Goal: Task Accomplishment & Management: Manage account settings

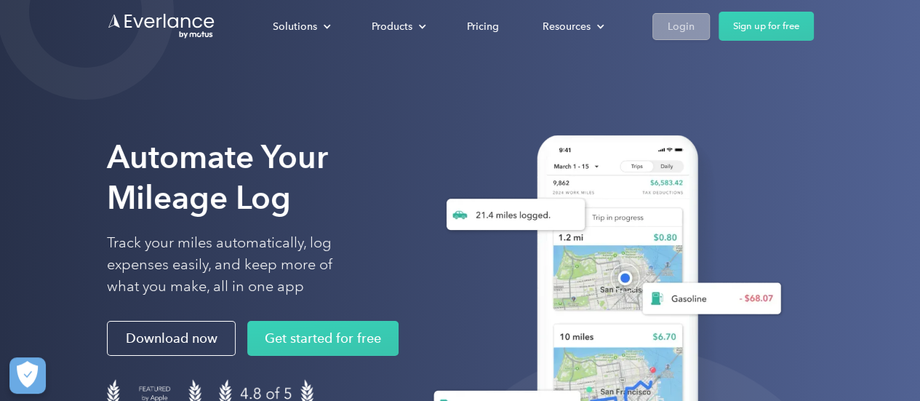
click at [671, 31] on div "Login" at bounding box center [681, 26] width 27 height 18
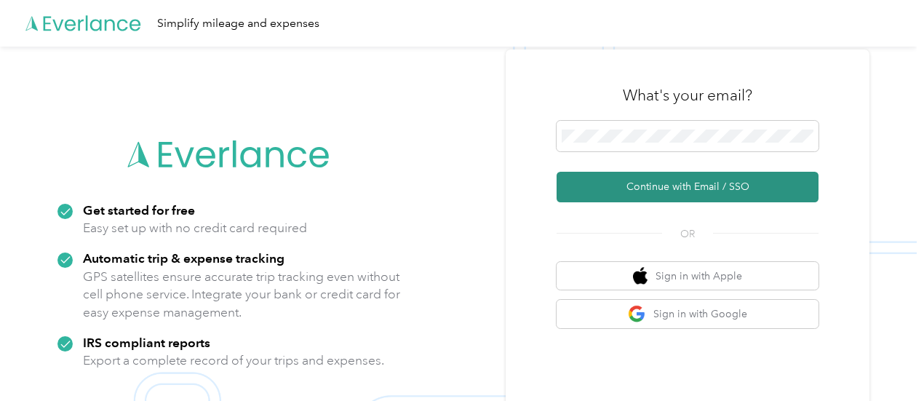
click at [671, 183] on button "Continue with Email / SSO" at bounding box center [687, 187] width 262 height 31
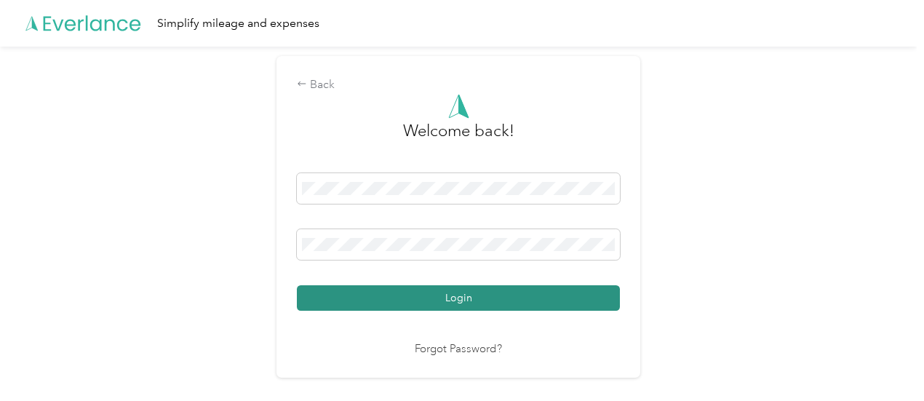
click at [468, 300] on button "Login" at bounding box center [458, 297] width 323 height 25
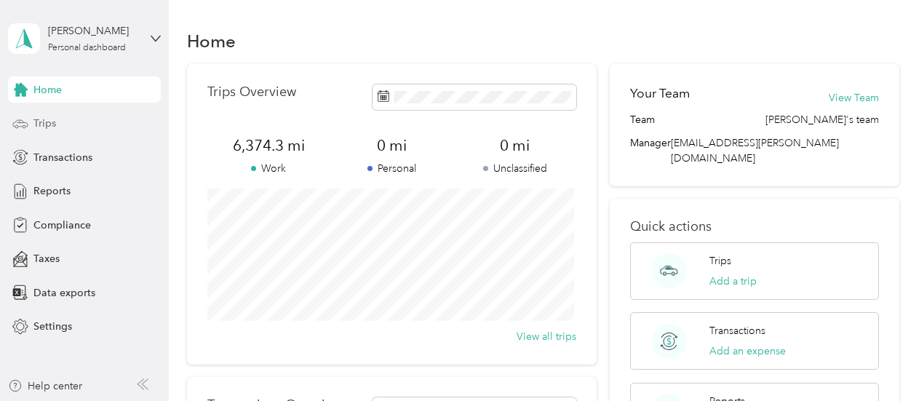
click at [52, 127] on span "Trips" at bounding box center [44, 123] width 23 height 15
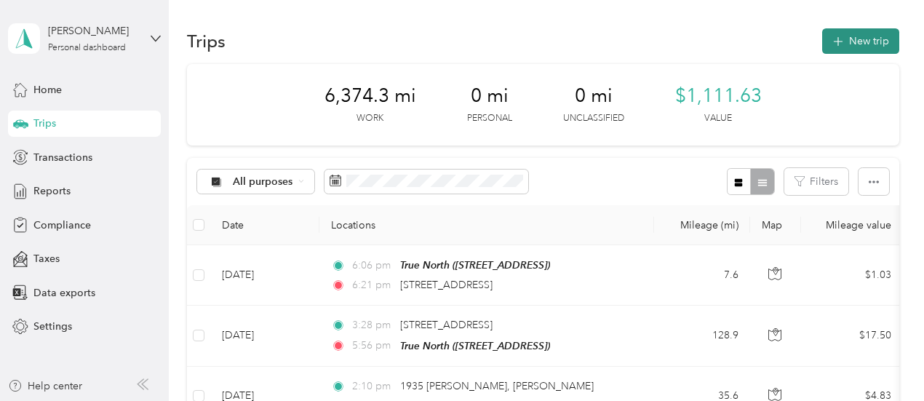
click at [833, 44] on icon "button" at bounding box center [837, 41] width 9 height 9
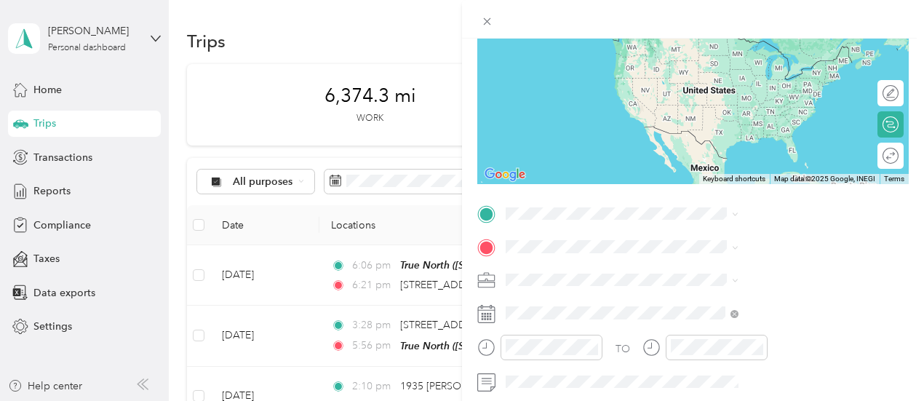
scroll to position [218, 0]
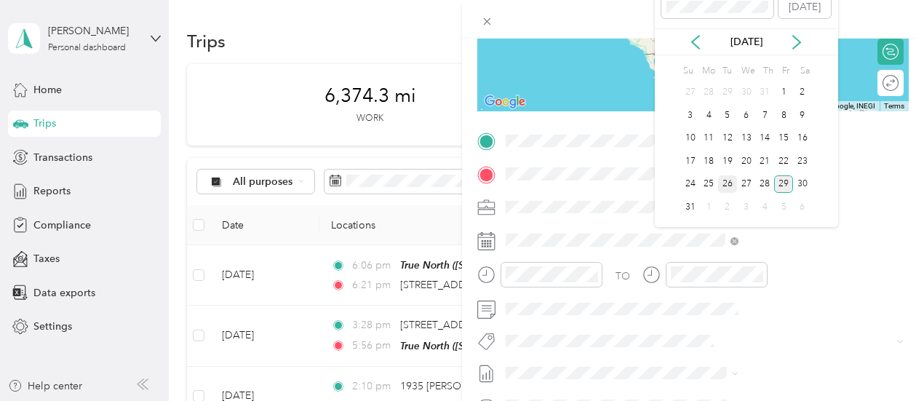
click at [728, 187] on div "26" at bounding box center [727, 184] width 19 height 18
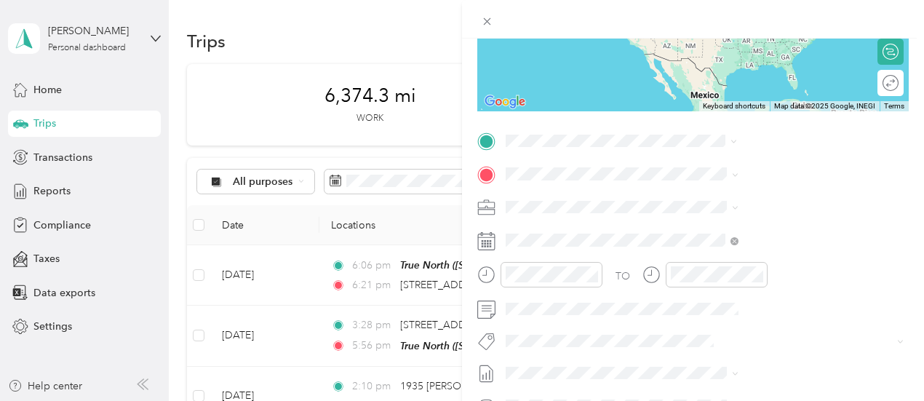
click at [692, 200] on span "[STREET_ADDRESS][US_STATE]" at bounding box center [759, 193] width 145 height 13
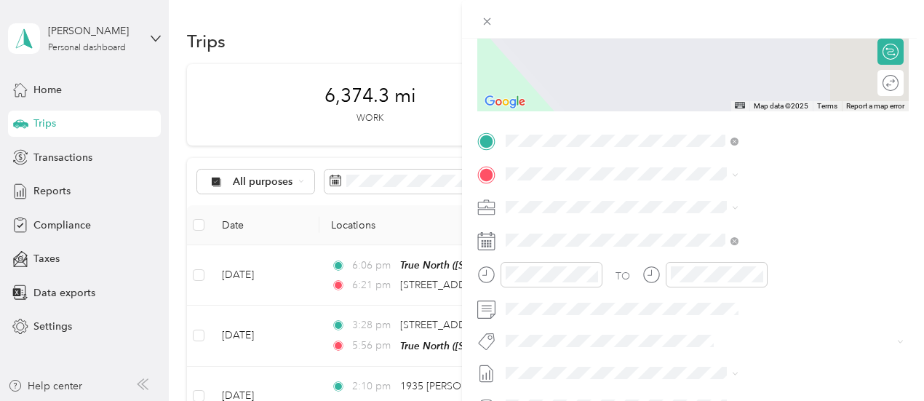
click at [700, 244] on div "TEAM Circle K [STREET_ADDRESS]" at bounding box center [733, 241] width 92 height 36
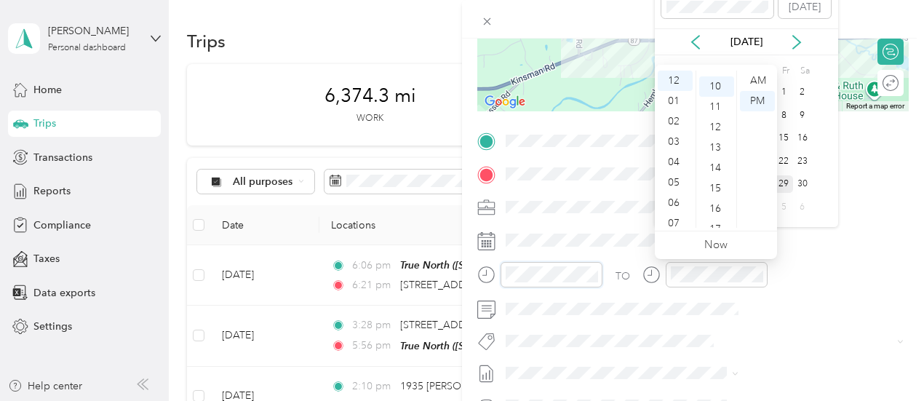
scroll to position [204, 0]
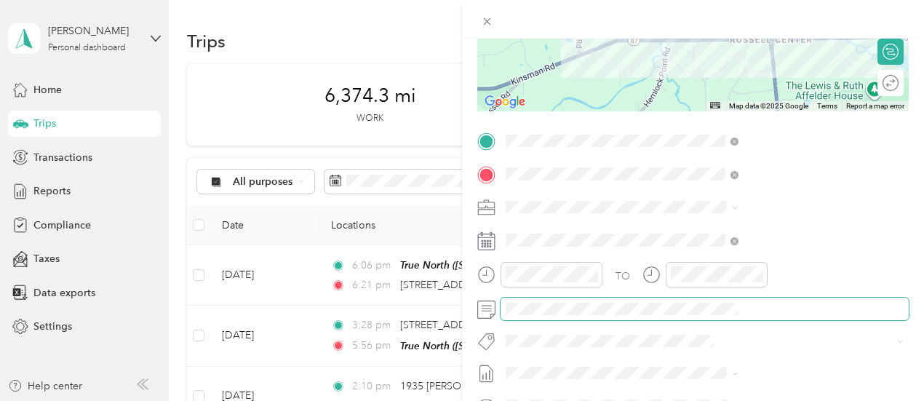
click at [764, 319] on span at bounding box center [704, 308] width 408 height 23
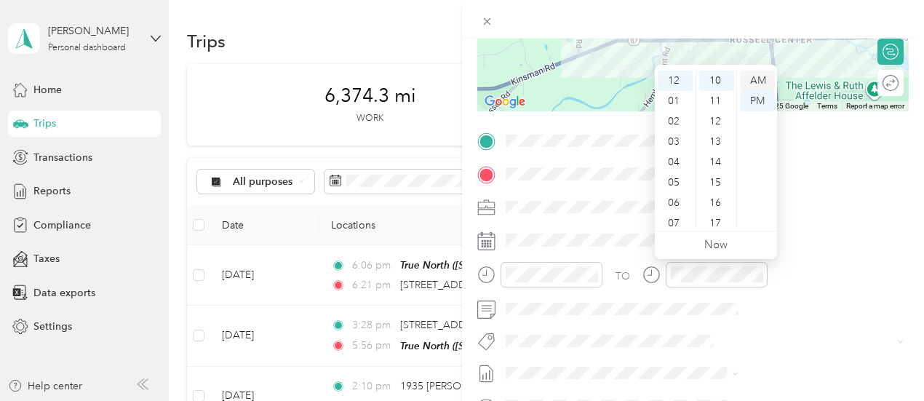
click at [758, 81] on div "AM" at bounding box center [757, 81] width 35 height 20
click at [602, 272] on div at bounding box center [551, 274] width 102 height 25
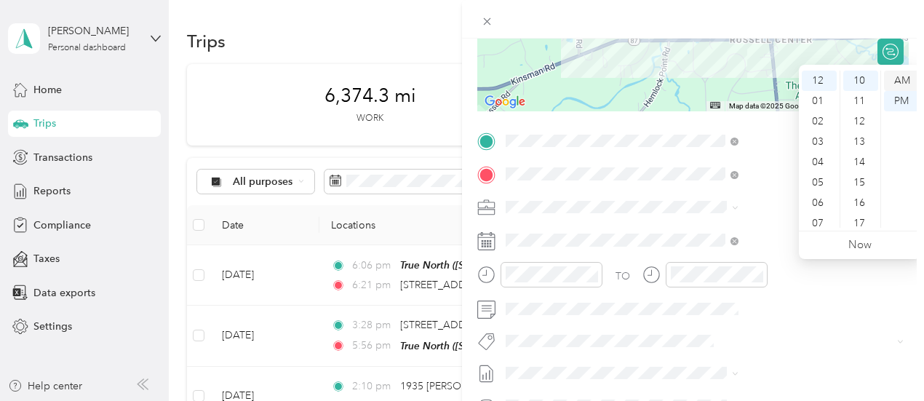
click at [906, 80] on div "AM" at bounding box center [901, 81] width 35 height 20
click at [820, 221] on div "07" at bounding box center [818, 223] width 35 height 20
click at [863, 163] on div "14" at bounding box center [860, 162] width 35 height 20
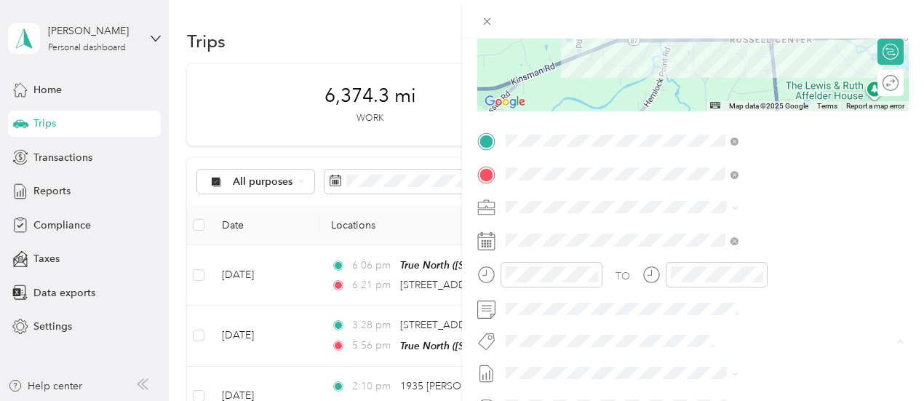
scroll to position [0, 0]
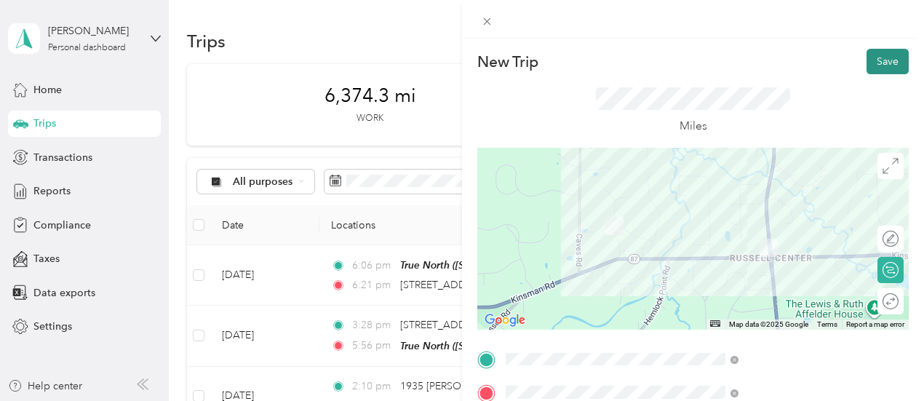
click at [866, 68] on button "Save" at bounding box center [887, 61] width 42 height 25
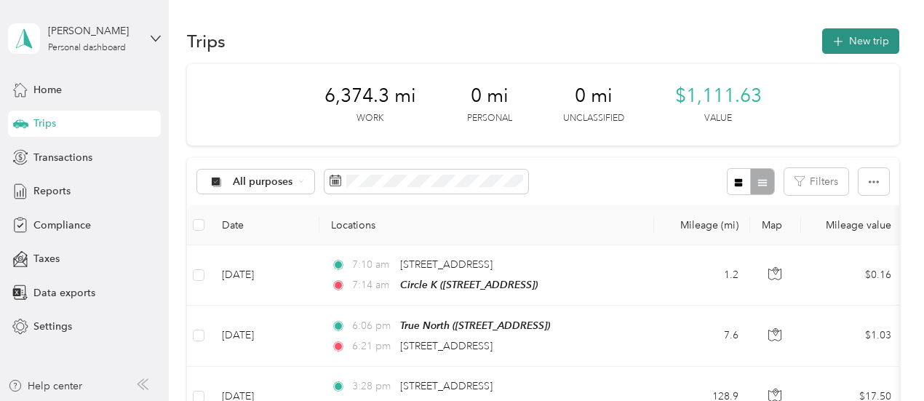
click at [849, 43] on button "New trip" at bounding box center [860, 40] width 77 height 25
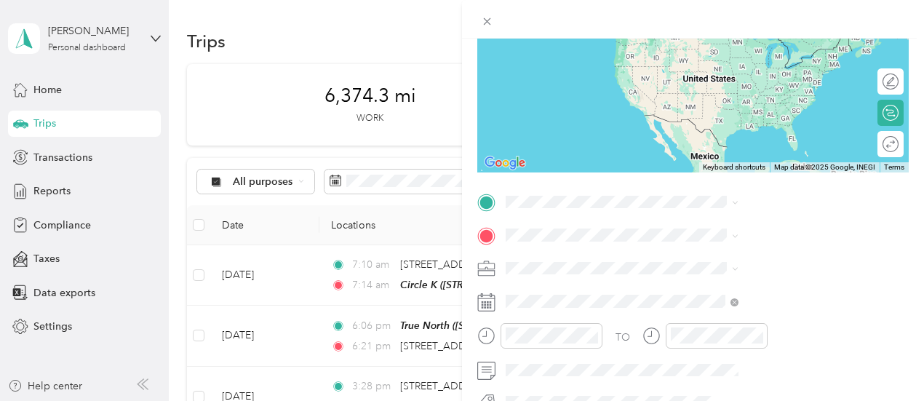
scroll to position [161, 0]
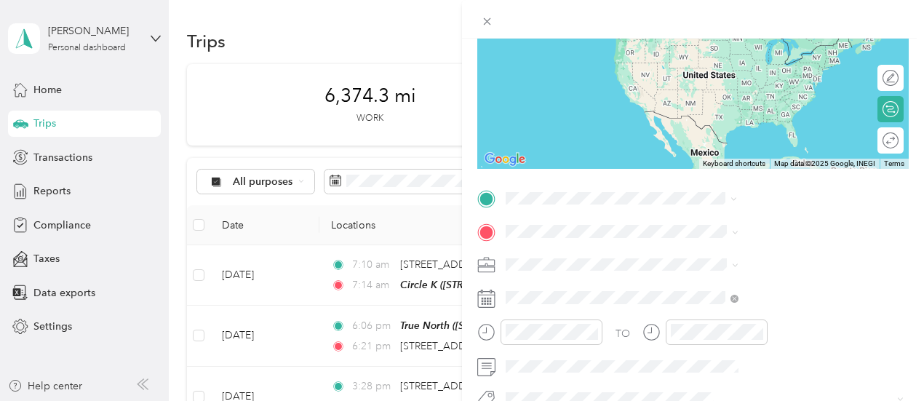
click at [721, 277] on span "[STREET_ADDRESS]" at bounding box center [733, 277] width 92 height 12
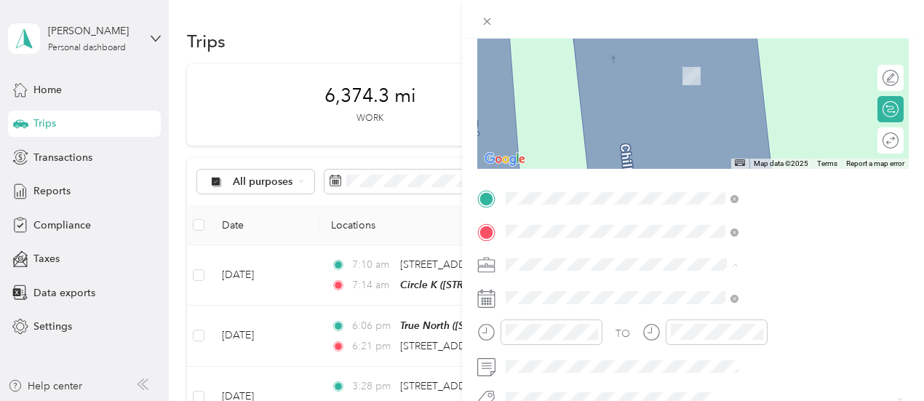
click at [733, 87] on span "[STREET_ADDRESS]" at bounding box center [733, 80] width 92 height 12
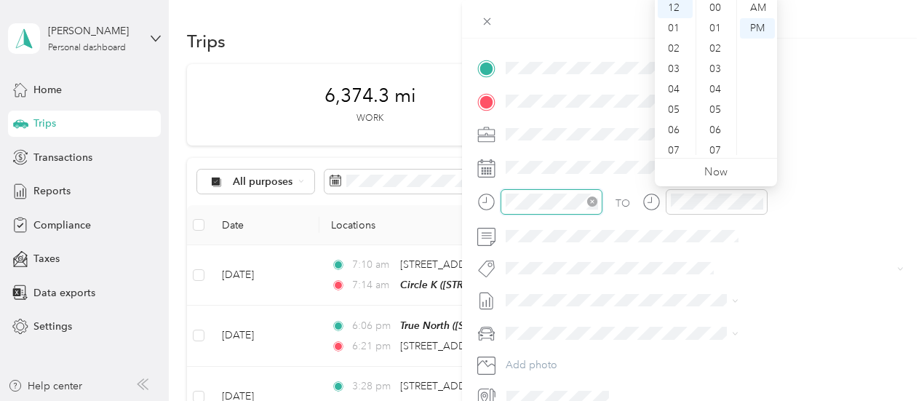
scroll to position [224, 0]
click at [759, 7] on div "AM" at bounding box center [757, 8] width 35 height 20
click at [676, 151] on div "07" at bounding box center [674, 150] width 35 height 20
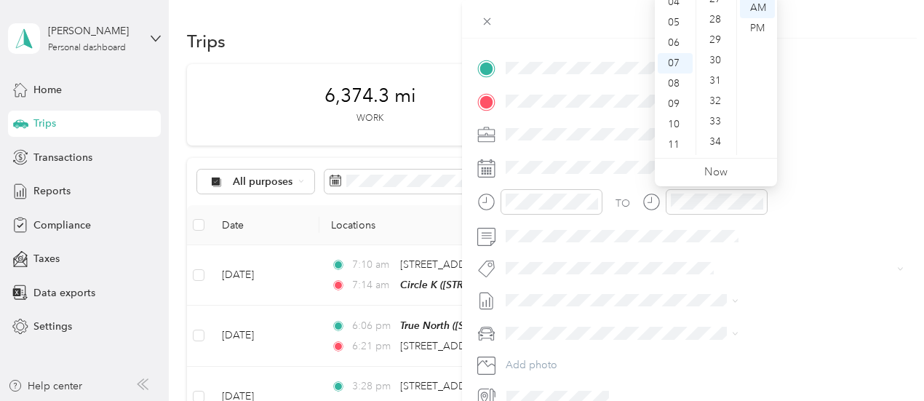
scroll to position [588, 0]
click at [719, 55] on div "31" at bounding box center [716, 51] width 35 height 20
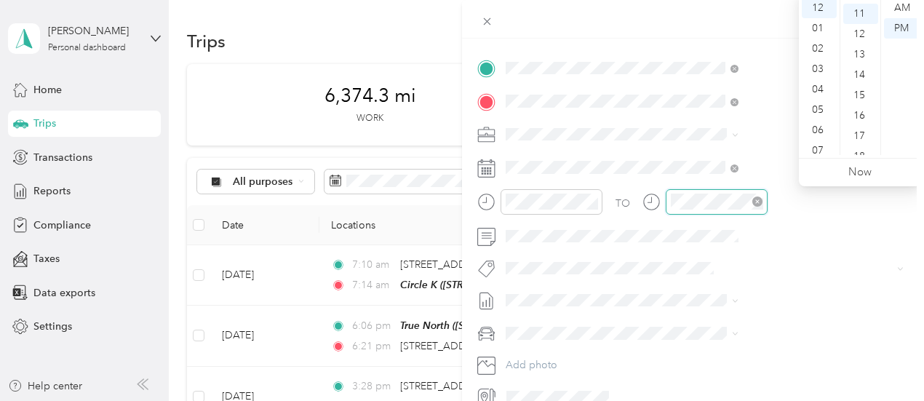
scroll to position [224, 0]
click at [900, 6] on div "AM" at bounding box center [901, 8] width 35 height 20
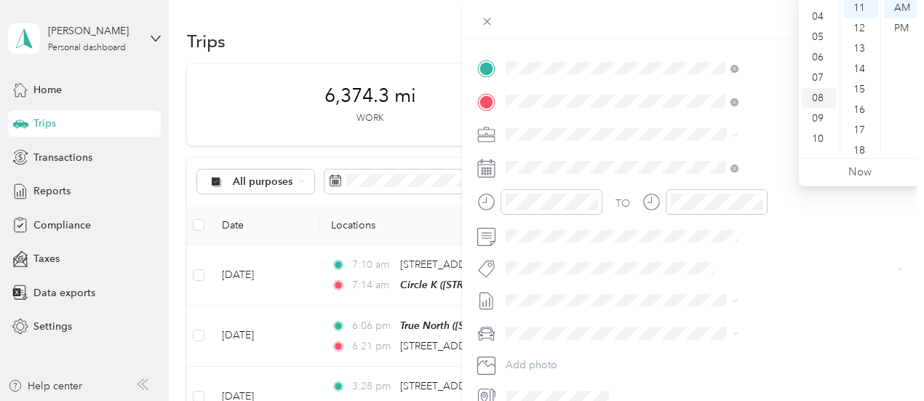
click at [826, 101] on div "08" at bounding box center [818, 98] width 35 height 20
click at [857, 105] on div "37" at bounding box center [860, 101] width 35 height 20
click at [842, 254] on div "TO Add photo" at bounding box center [692, 232] width 431 height 351
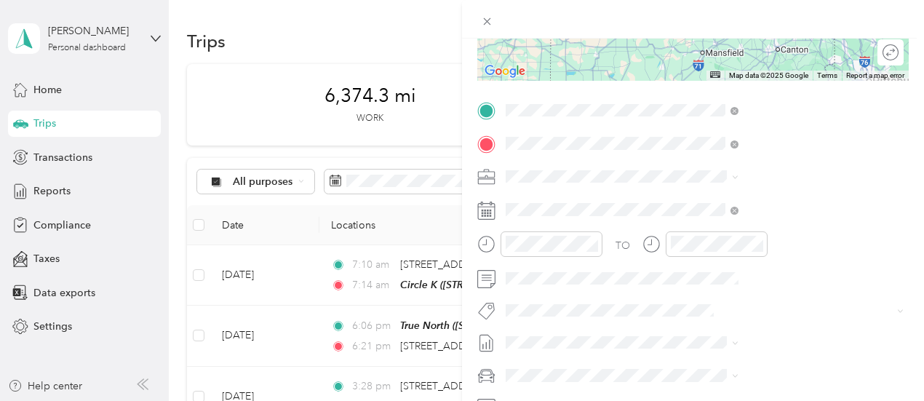
scroll to position [218, 0]
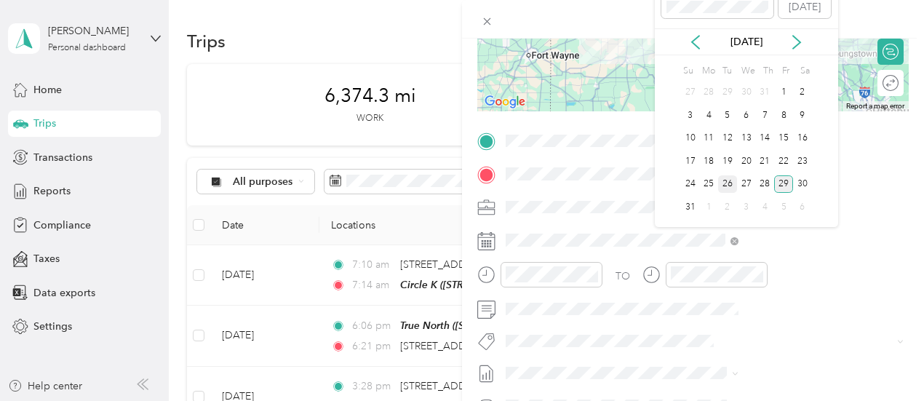
click at [723, 184] on div "26" at bounding box center [727, 184] width 19 height 18
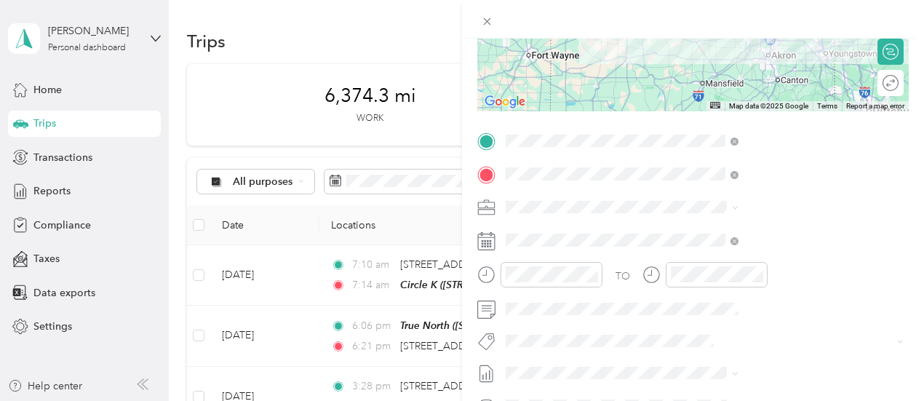
click at [819, 328] on div "TO Add photo" at bounding box center [692, 304] width 431 height 351
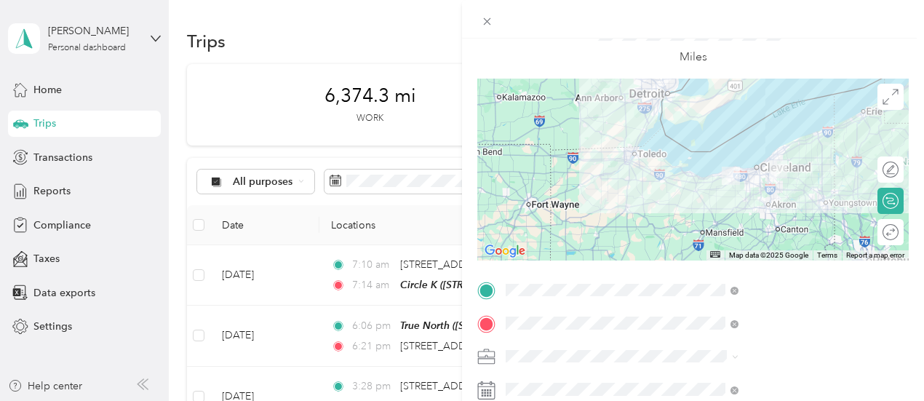
scroll to position [0, 0]
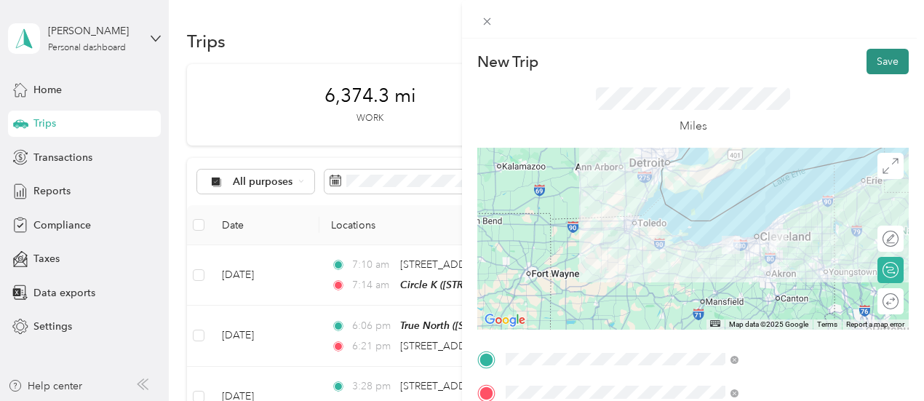
click at [875, 63] on button "Save" at bounding box center [887, 61] width 42 height 25
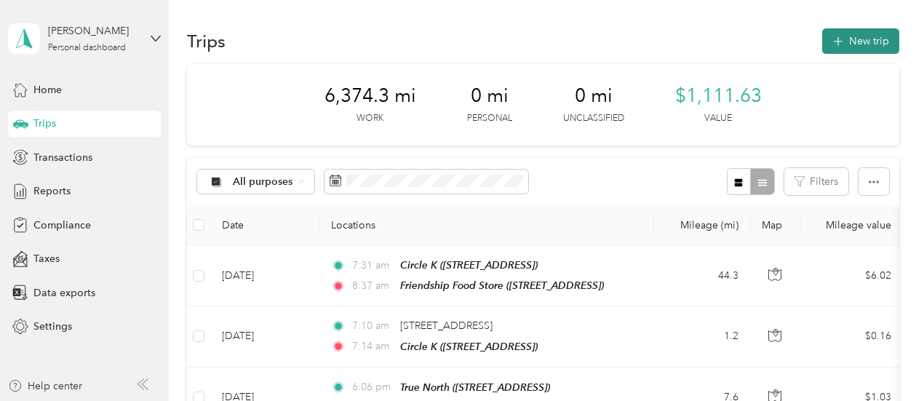
click at [849, 41] on button "New trip" at bounding box center [860, 40] width 77 height 25
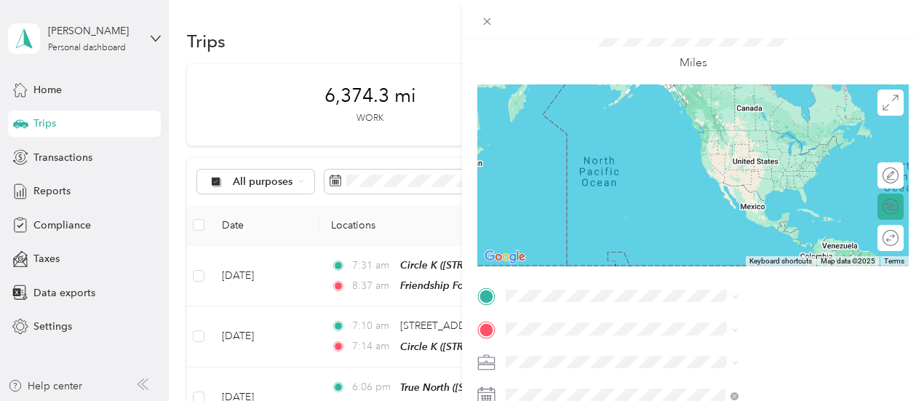
scroll to position [145, 0]
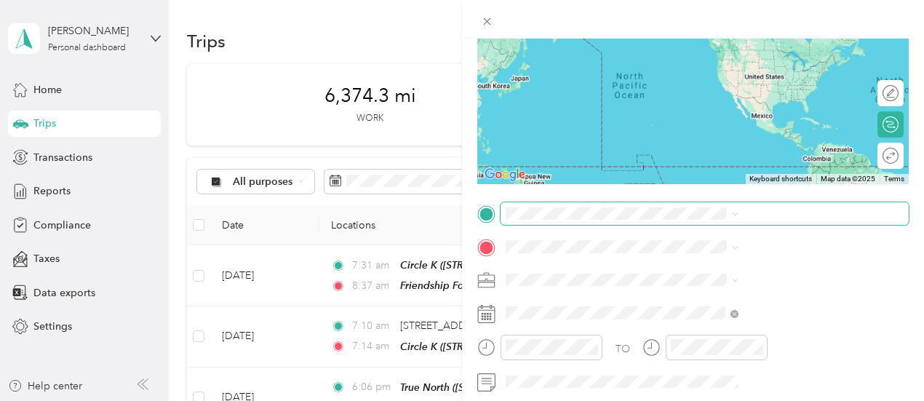
click at [684, 220] on span at bounding box center [704, 213] width 408 height 23
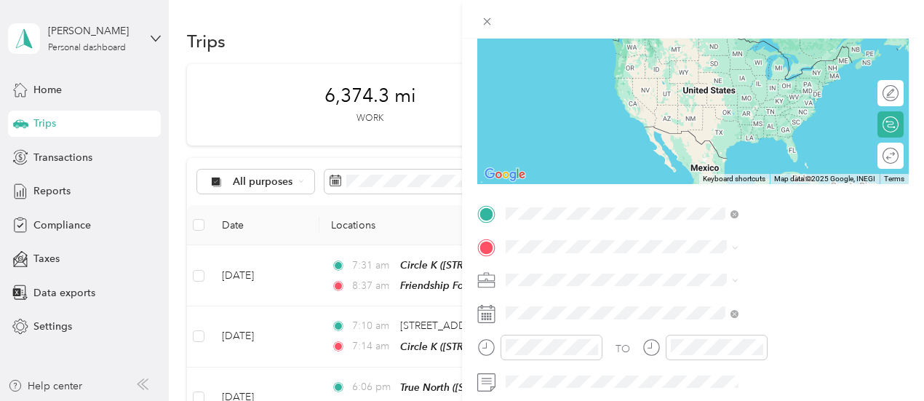
click at [729, 73] on div "TEAM Friendship Food Store [STREET_ADDRESS]" at bounding box center [776, 53] width 223 height 41
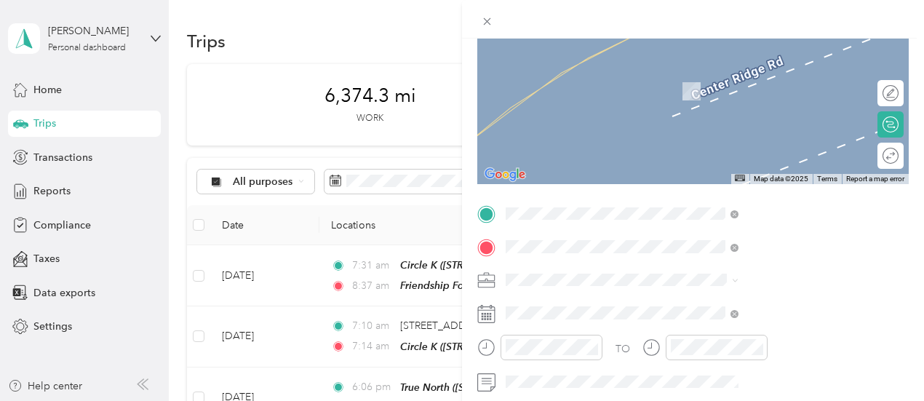
click at [720, 79] on span "[STREET_ADDRESS][US_STATE]" at bounding box center [759, 71] width 145 height 13
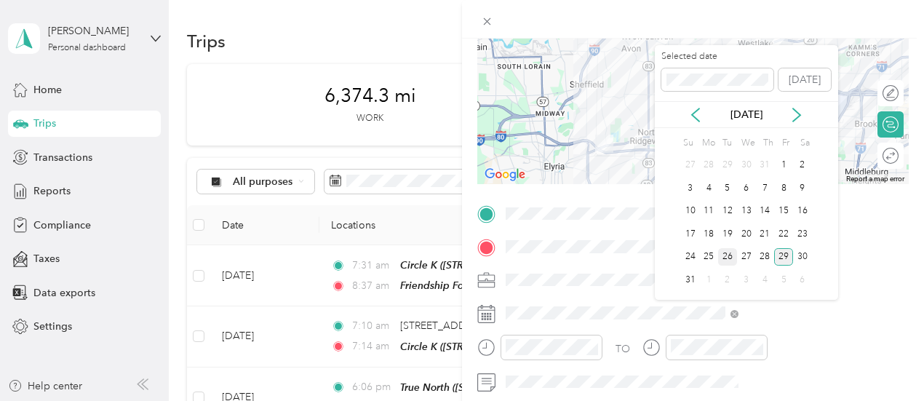
click at [721, 256] on div "26" at bounding box center [727, 257] width 19 height 18
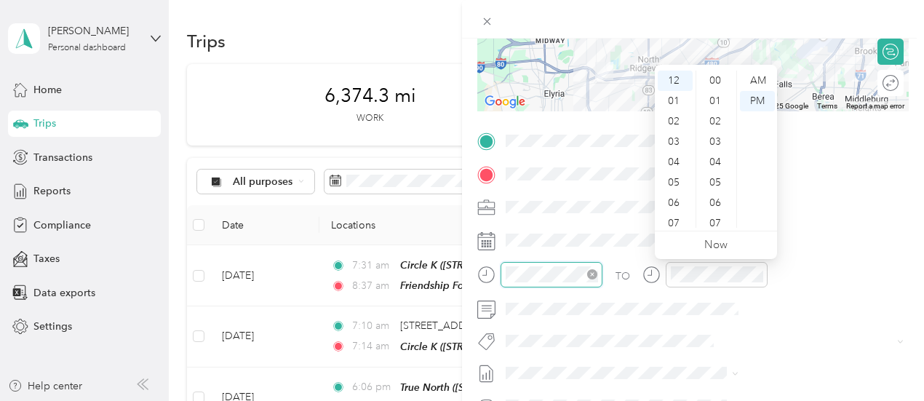
scroll to position [265, 0]
click at [753, 79] on div "AM" at bounding box center [757, 81] width 35 height 20
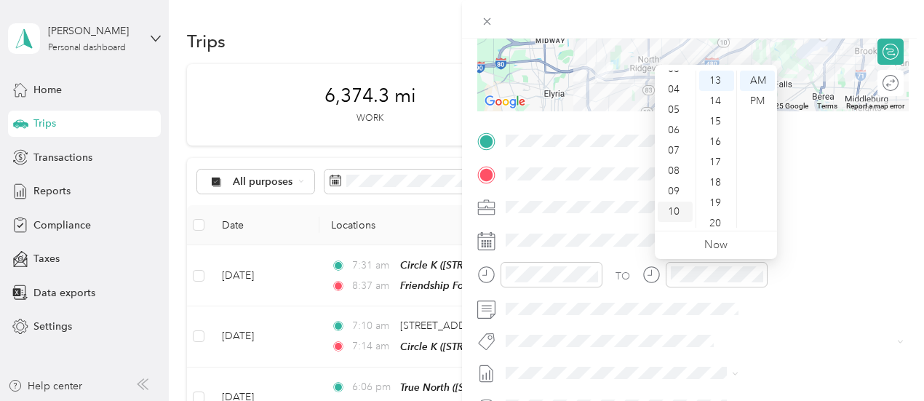
click at [671, 212] on div "10" at bounding box center [674, 211] width 35 height 20
click at [713, 165] on div "04" at bounding box center [716, 162] width 35 height 20
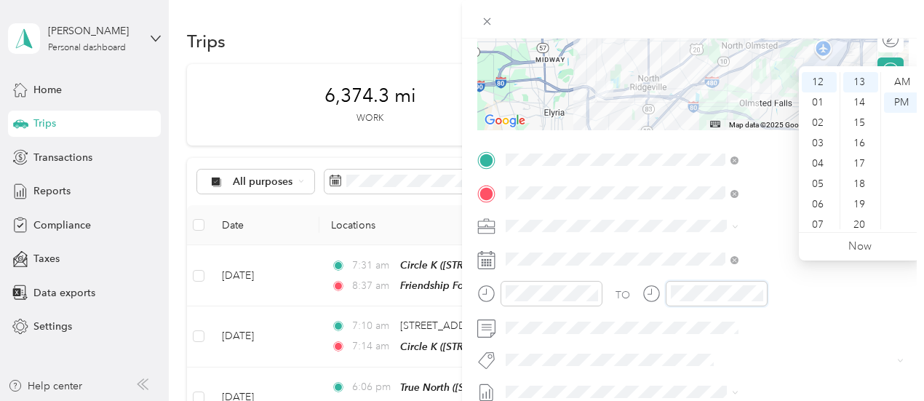
scroll to position [218, 0]
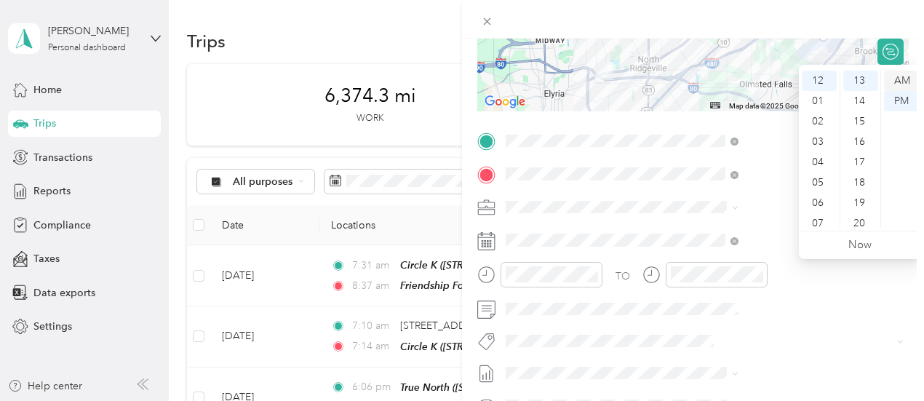
click at [900, 83] on div "AM" at bounding box center [901, 81] width 35 height 20
click at [820, 196] on div "10" at bounding box center [818, 197] width 35 height 20
click at [857, 181] on div "32" at bounding box center [860, 177] width 35 height 20
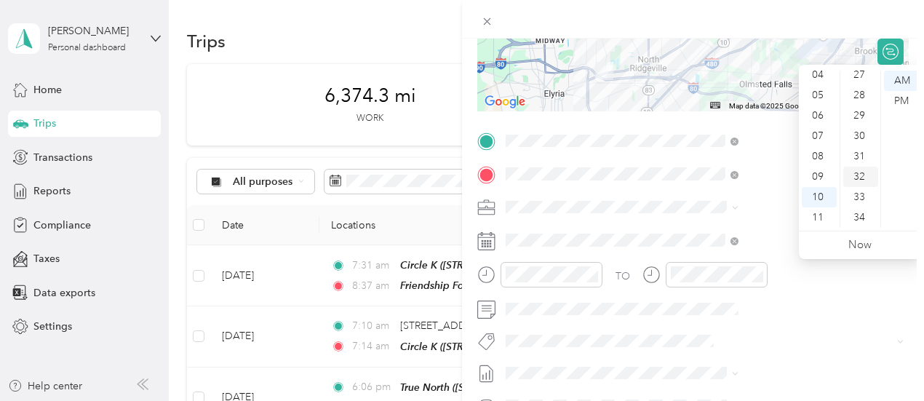
scroll to position [652, 0]
click at [812, 322] on div "TO Add photo" at bounding box center [692, 304] width 431 height 351
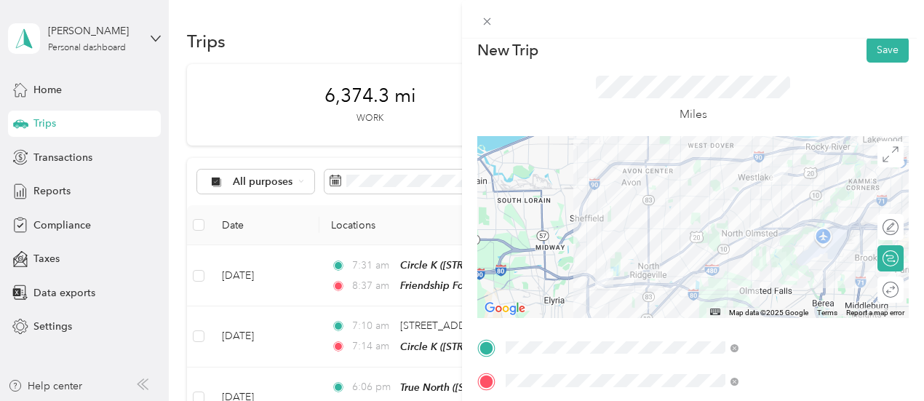
scroll to position [0, 0]
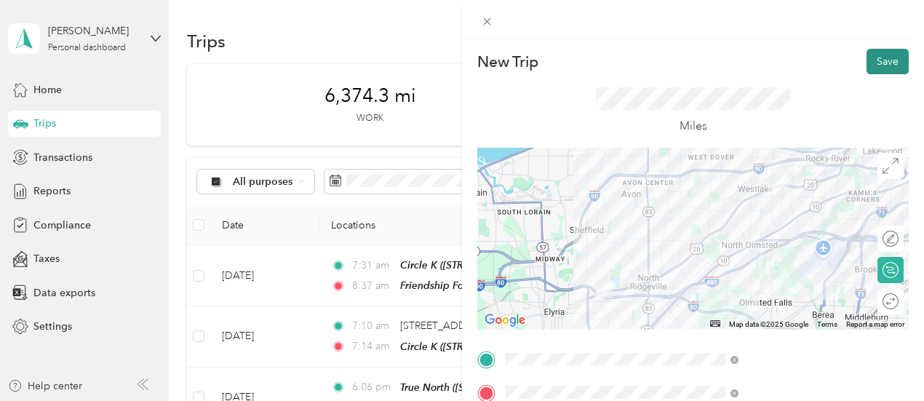
click at [866, 61] on button "Save" at bounding box center [887, 61] width 42 height 25
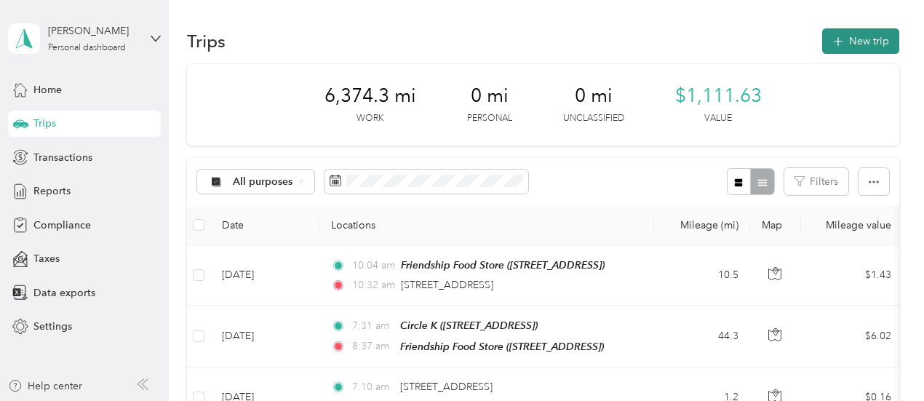
click at [833, 42] on icon "button" at bounding box center [837, 41] width 9 height 9
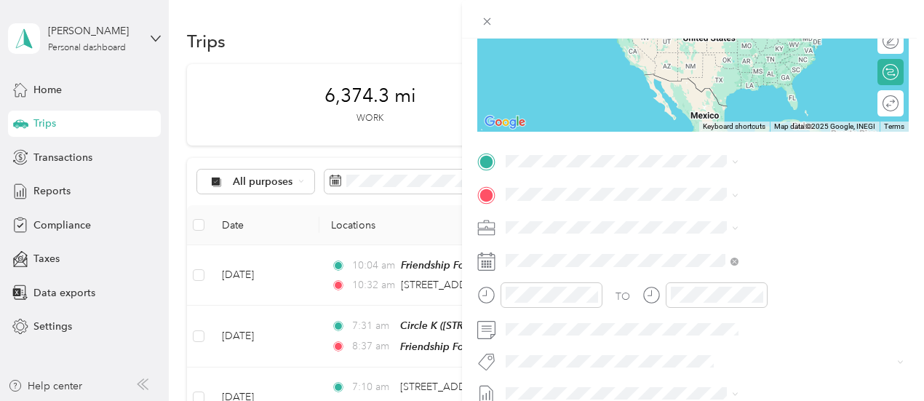
scroll to position [218, 0]
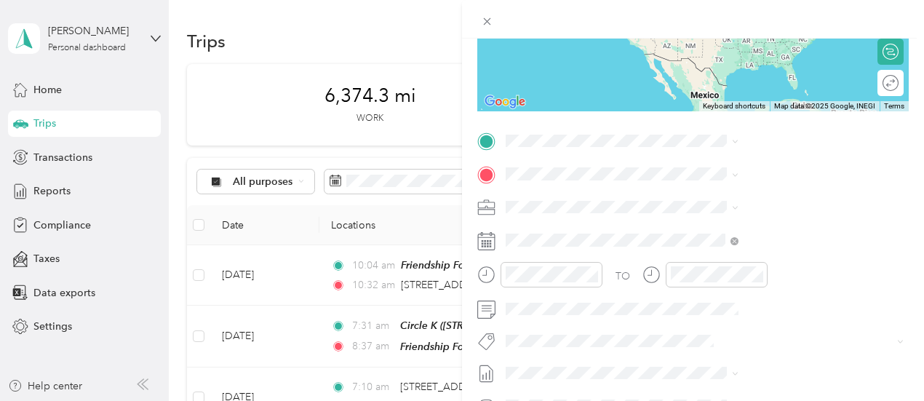
click at [695, 183] on li "[STREET_ADDRESS][US_STATE]" at bounding box center [776, 191] width 243 height 30
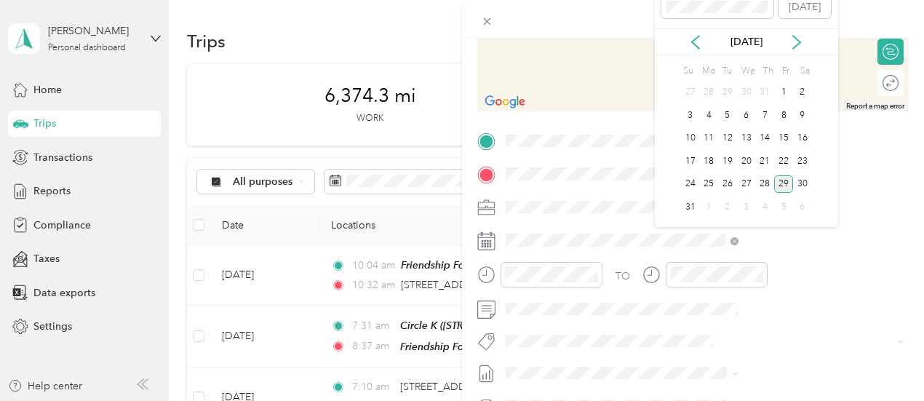
click at [723, 172] on div "26" at bounding box center [727, 183] width 19 height 23
click at [730, 178] on div "26" at bounding box center [727, 184] width 19 height 18
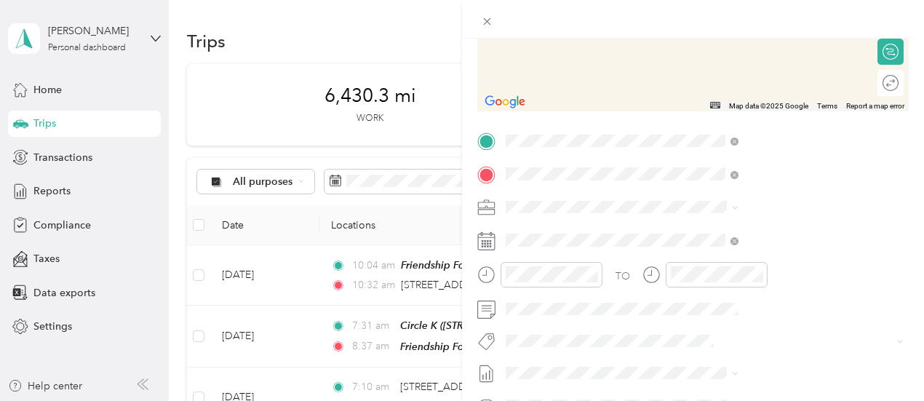
click at [713, 233] on span "[STREET_ADDRESS][US_STATE]" at bounding box center [759, 226] width 145 height 13
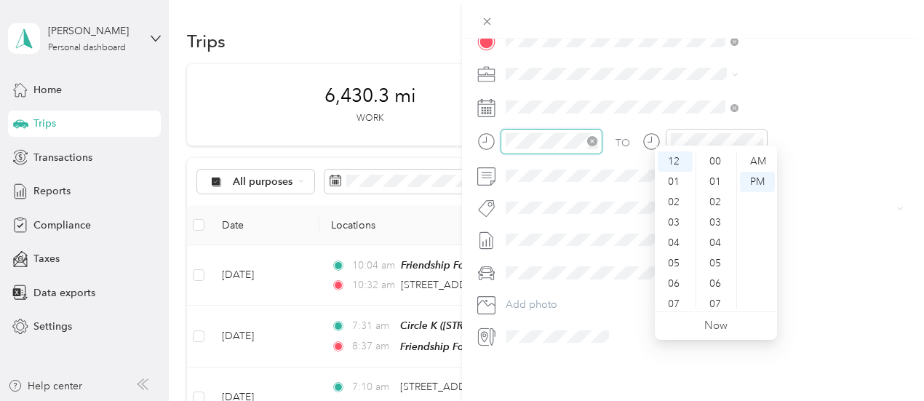
scroll to position [305, 0]
click at [753, 161] on div "AM" at bounding box center [757, 161] width 35 height 20
click at [749, 183] on div "PM" at bounding box center [757, 182] width 35 height 20
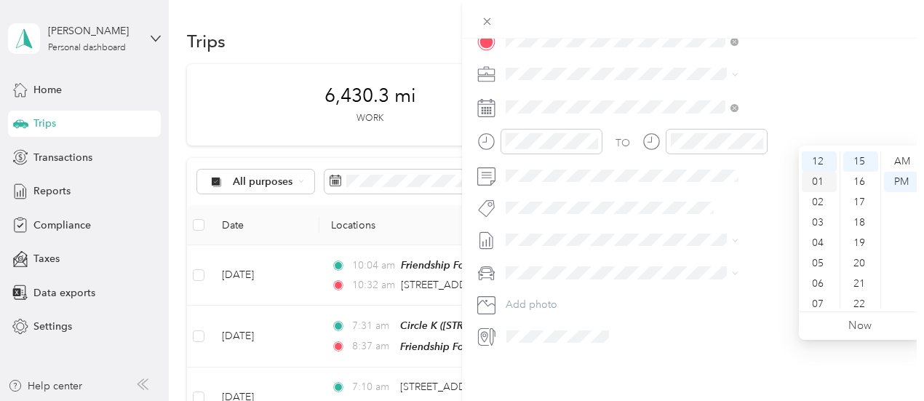
click at [822, 184] on div "01" at bounding box center [818, 182] width 35 height 20
click at [859, 197] on div "06" at bounding box center [860, 196] width 35 height 20
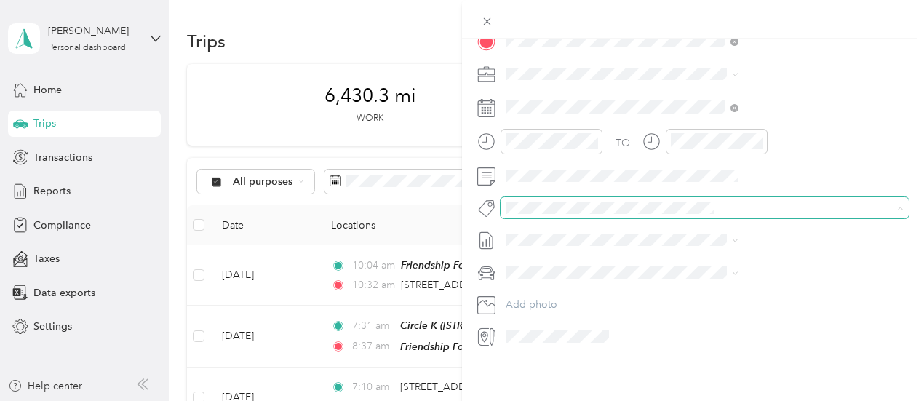
click at [763, 206] on span at bounding box center [704, 207] width 408 height 20
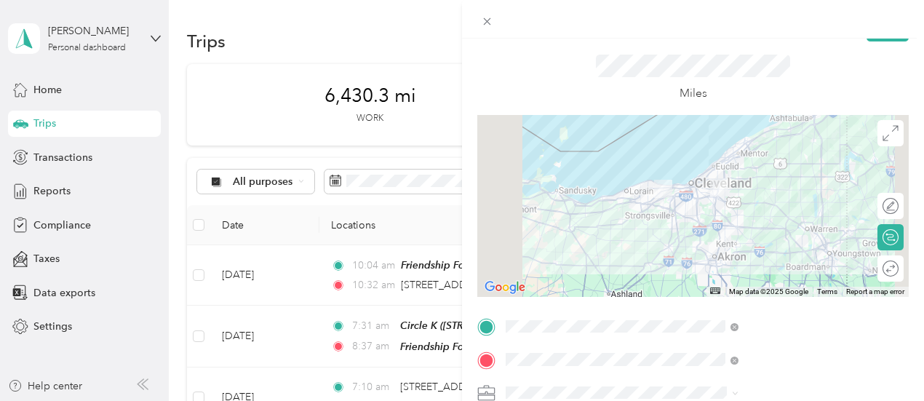
scroll to position [0, 0]
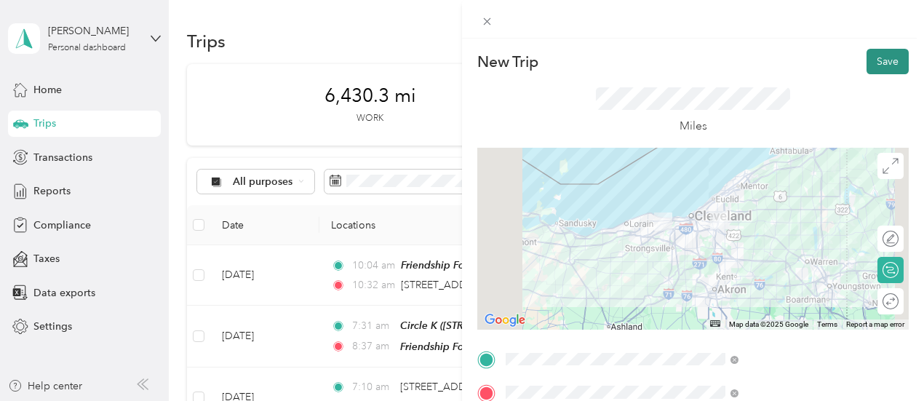
click at [873, 66] on button "Save" at bounding box center [887, 61] width 42 height 25
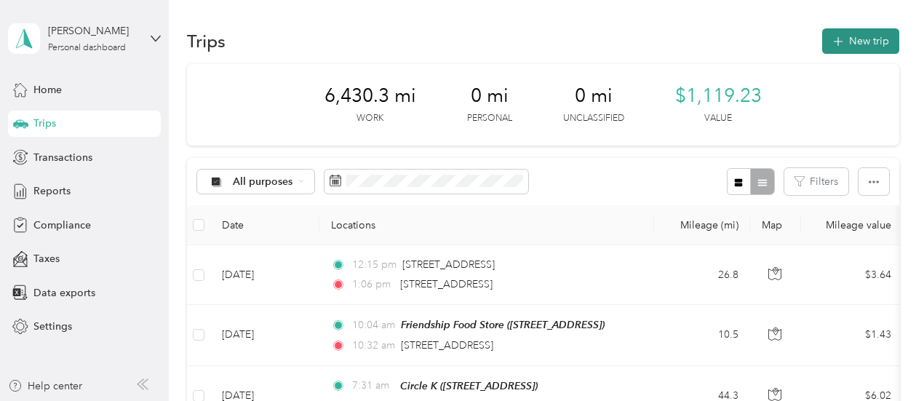
click at [848, 45] on button "New trip" at bounding box center [860, 40] width 77 height 25
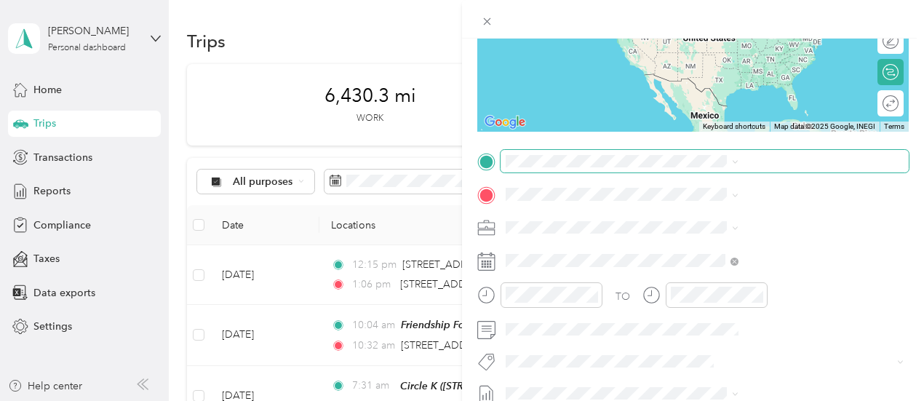
scroll to position [218, 0]
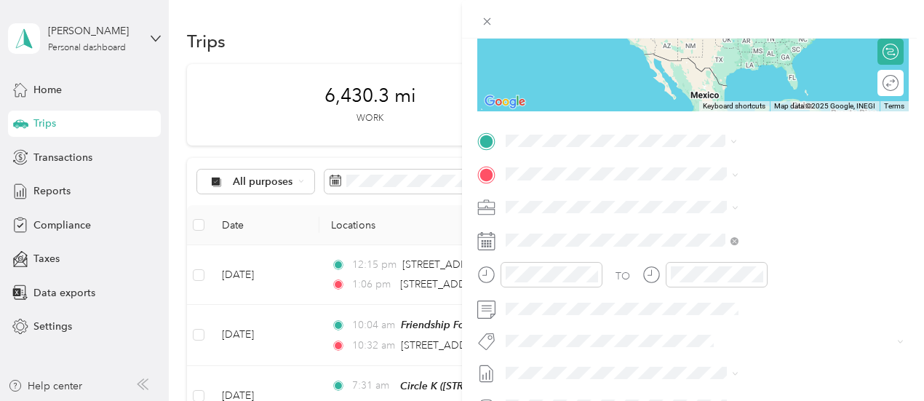
click at [727, 196] on span "[STREET_ADDRESS][US_STATE]" at bounding box center [759, 192] width 145 height 13
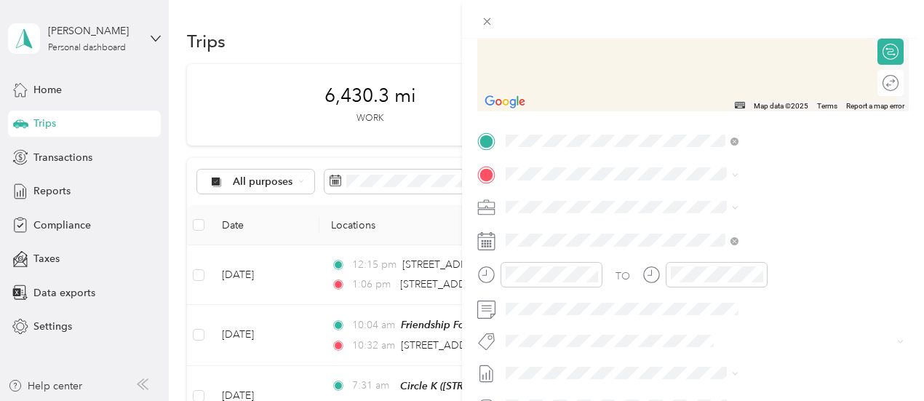
click at [751, 226] on span "[STREET_ADDRESS][US_STATE]" at bounding box center [759, 224] width 145 height 13
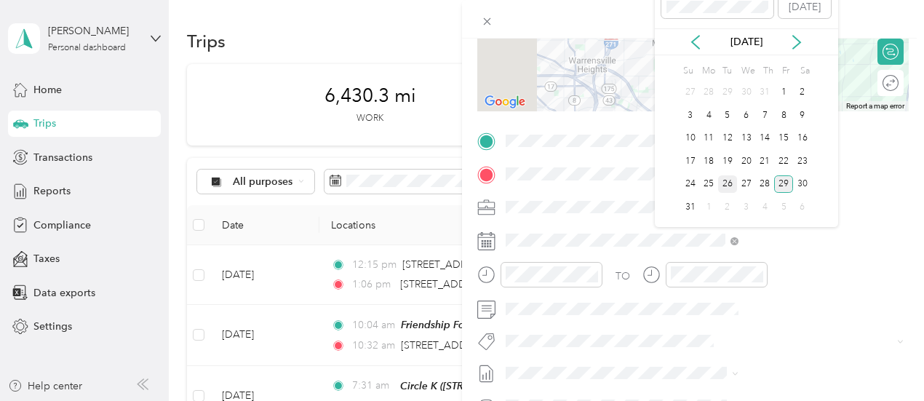
click at [730, 188] on div "26" at bounding box center [727, 184] width 19 height 18
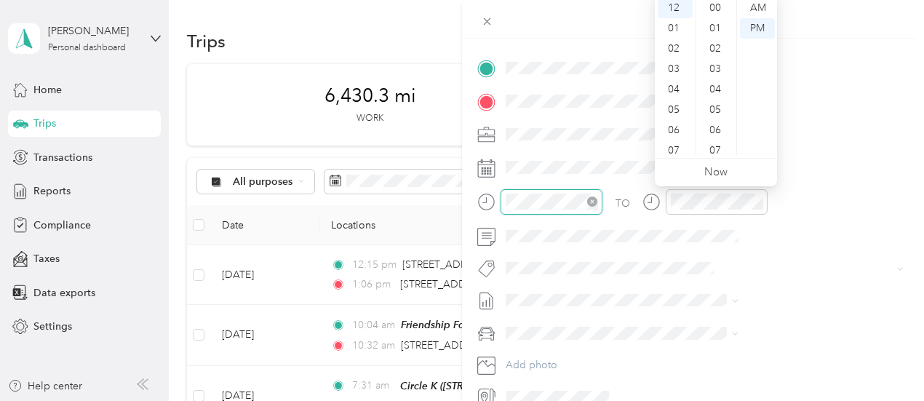
scroll to position [367, 0]
click at [673, 49] on div "02" at bounding box center [674, 49] width 35 height 20
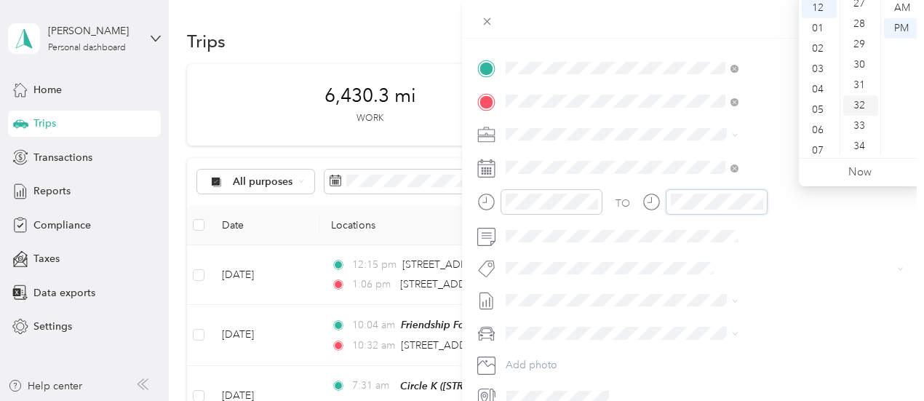
scroll to position [585, 0]
click at [857, 98] on div "33" at bounding box center [860, 95] width 35 height 20
click at [897, 258] on form "New Trip Save This trip cannot be edited because it is either under review, app…" at bounding box center [693, 83] width 462 height 650
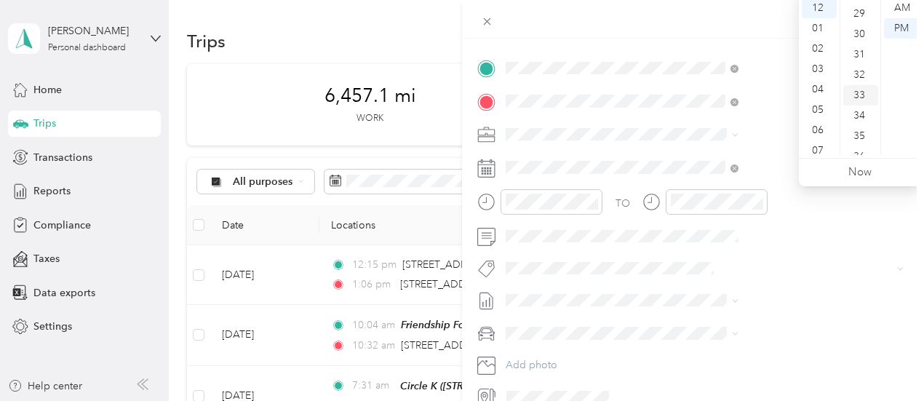
click at [857, 95] on div "33" at bounding box center [860, 95] width 35 height 20
click at [857, 252] on div "TO Add photo" at bounding box center [692, 232] width 431 height 351
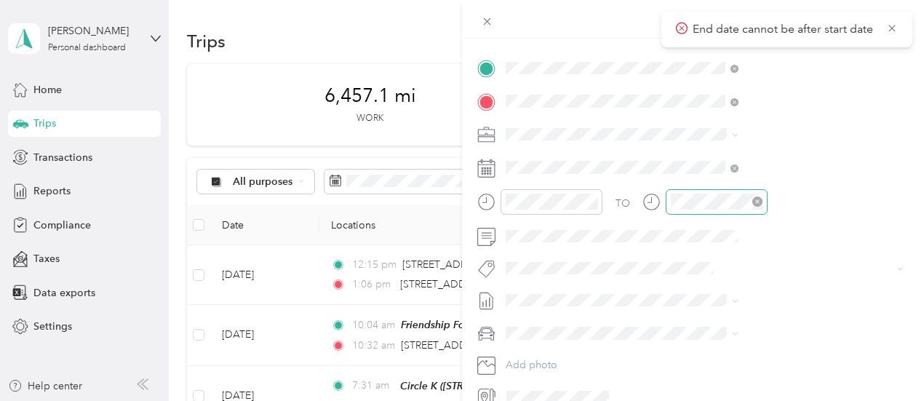
click at [762, 204] on icon "close-circle" at bounding box center [757, 201] width 10 height 10
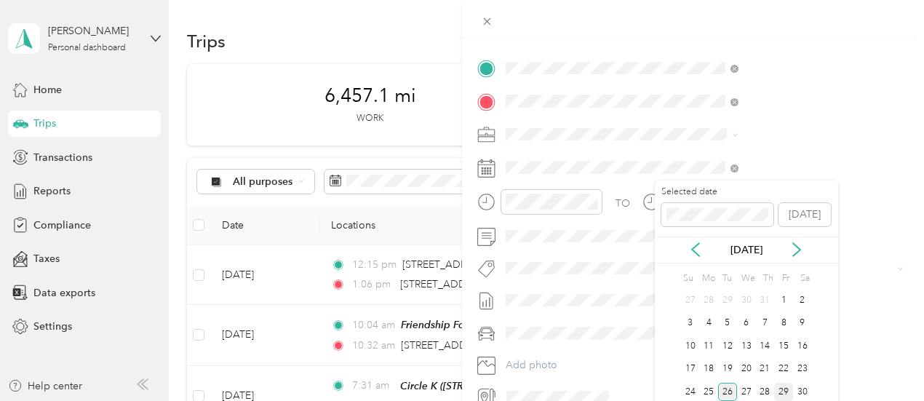
click at [732, 389] on div "26" at bounding box center [727, 392] width 19 height 18
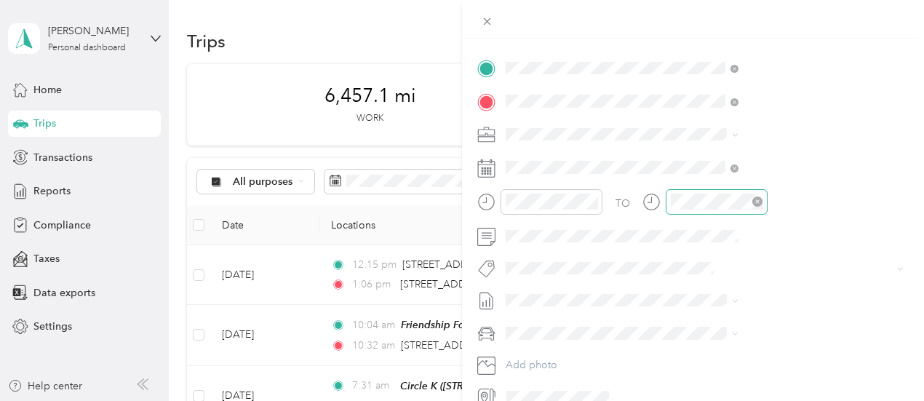
click at [762, 201] on icon "close-circle" at bounding box center [757, 201] width 10 height 10
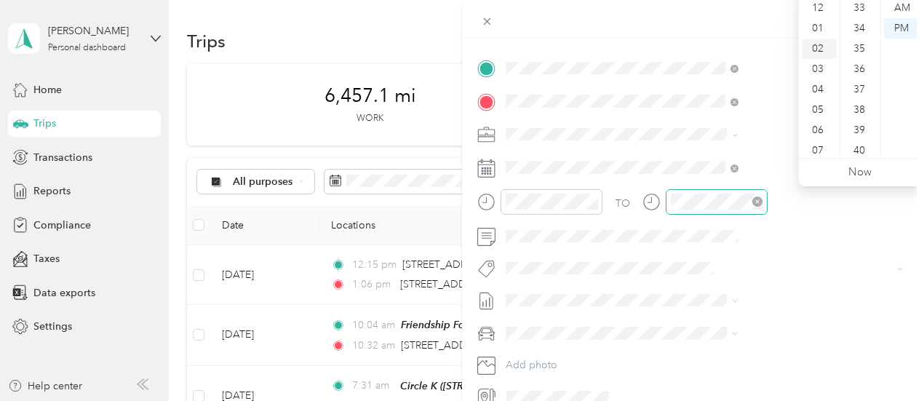
click at [813, 53] on div "02" at bounding box center [818, 49] width 35 height 20
click at [857, 10] on div "33" at bounding box center [860, 8] width 35 height 20
click at [867, 175] on link "Now" at bounding box center [859, 172] width 23 height 14
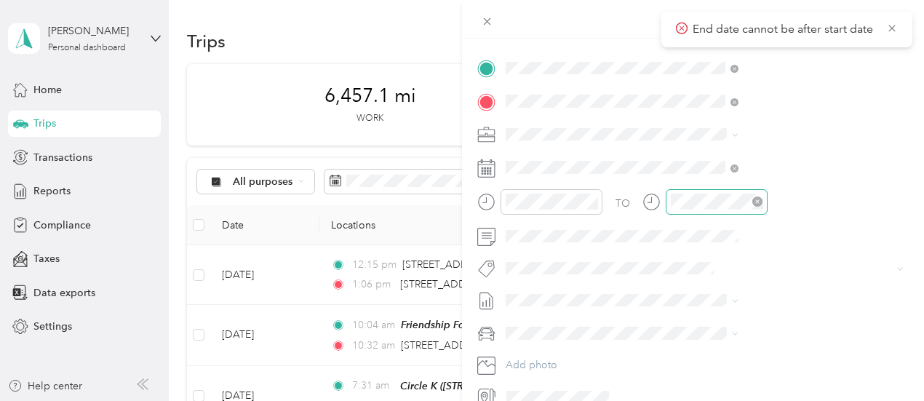
click at [825, 248] on div "TO Add photo" at bounding box center [692, 232] width 431 height 351
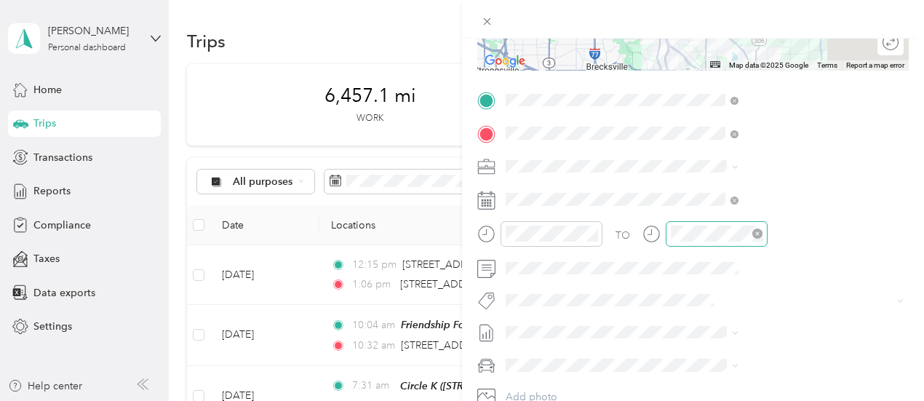
scroll to position [291, 0]
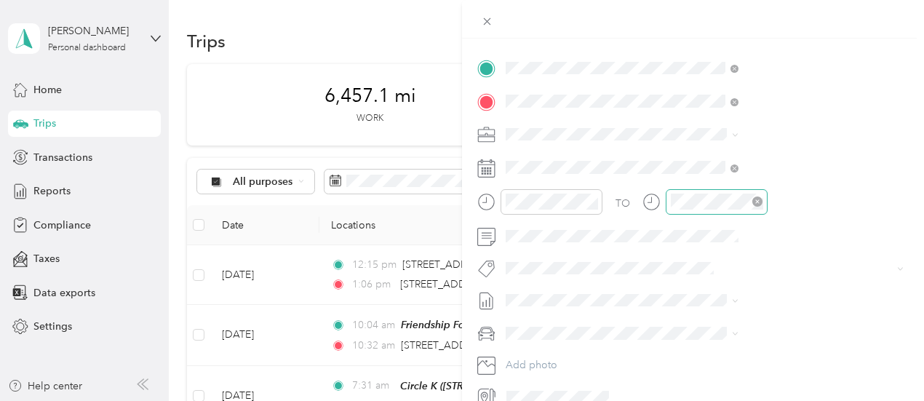
click at [660, 204] on icon at bounding box center [651, 202] width 18 height 18
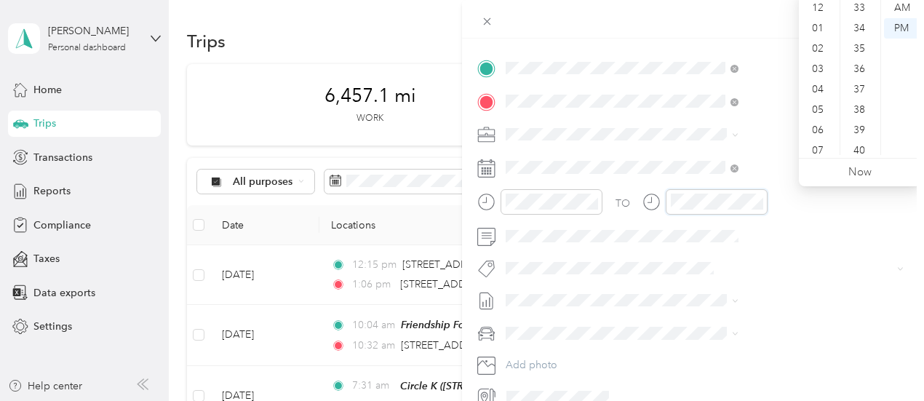
click at [767, 199] on div at bounding box center [704, 201] width 125 height 25
click at [903, 25] on div "PM" at bounding box center [901, 28] width 35 height 20
click at [816, 49] on div "02" at bounding box center [818, 49] width 35 height 20
click at [822, 47] on div "02" at bounding box center [818, 49] width 35 height 20
click at [881, 108] on ul "AM PM" at bounding box center [900, 76] width 41 height 157
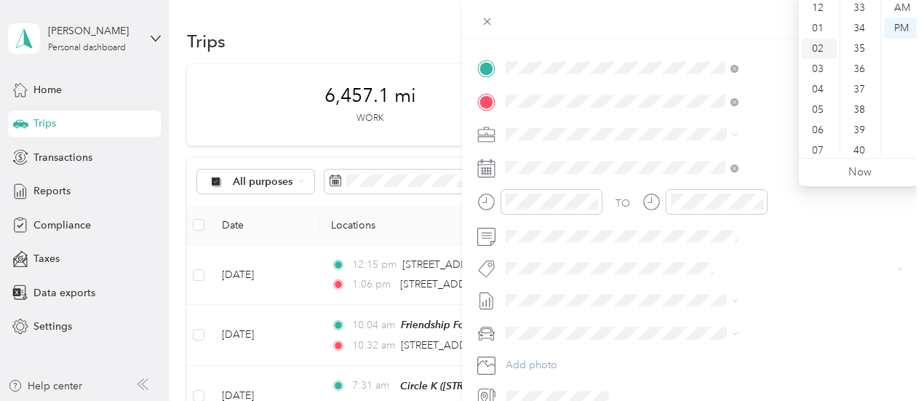
click at [818, 49] on div "02" at bounding box center [818, 49] width 35 height 20
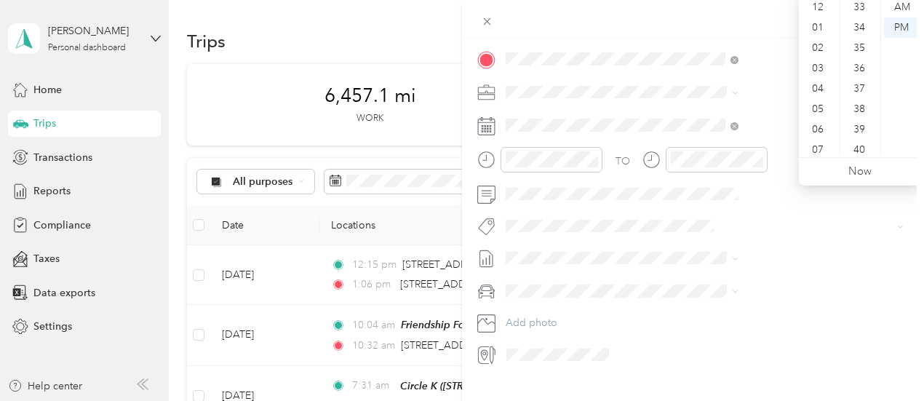
scroll to position [362, 0]
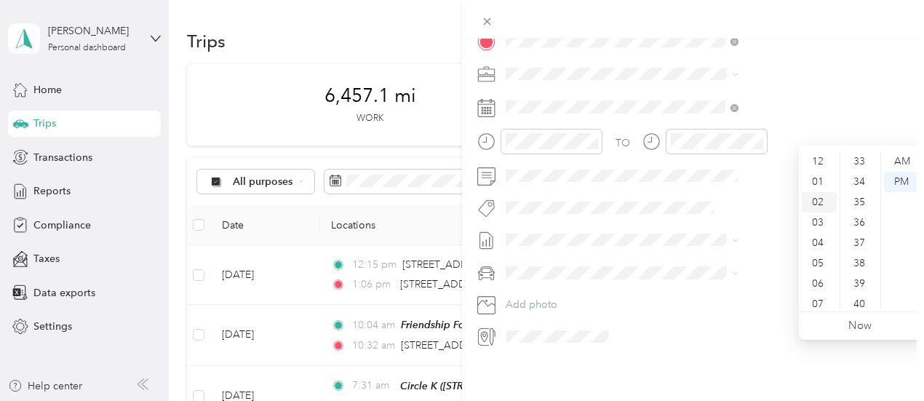
click at [817, 201] on div "02" at bounding box center [818, 202] width 35 height 20
click at [905, 184] on div "PM" at bounding box center [901, 182] width 35 height 20
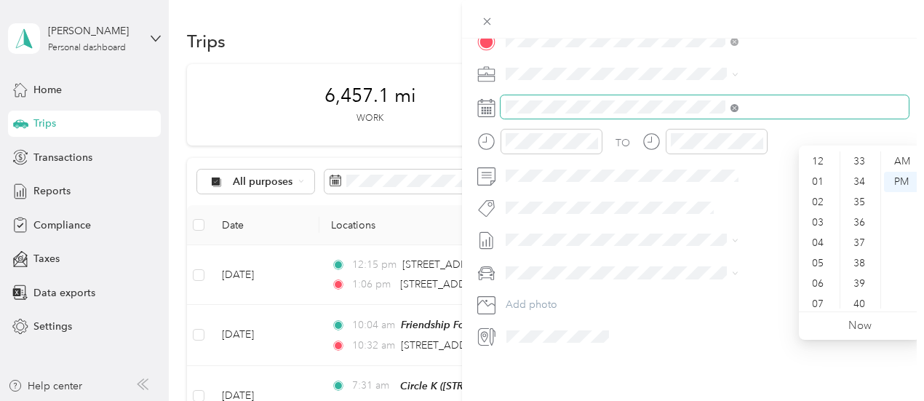
click at [736, 105] on icon at bounding box center [734, 107] width 4 height 4
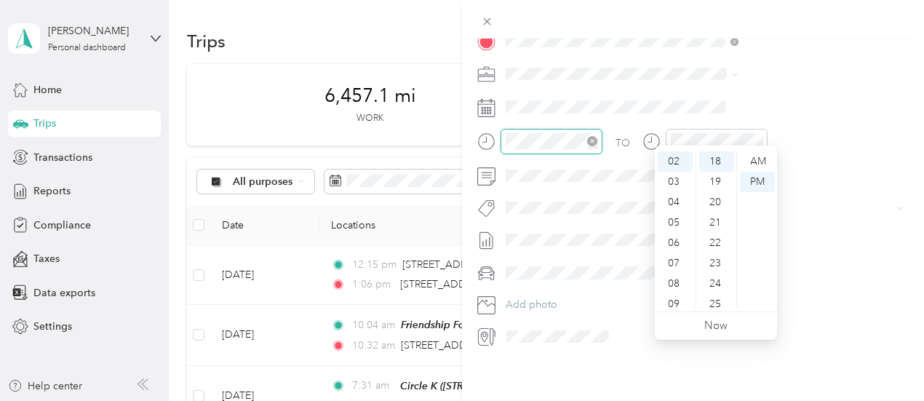
click at [602, 137] on div at bounding box center [551, 141] width 102 height 25
click at [597, 136] on icon "close-circle" at bounding box center [592, 141] width 10 height 10
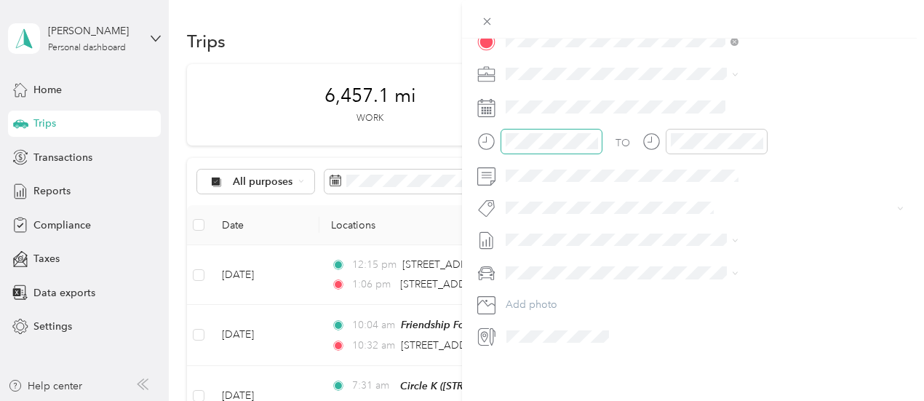
click at [815, 184] on div "TO Add photo" at bounding box center [692, 171] width 431 height 351
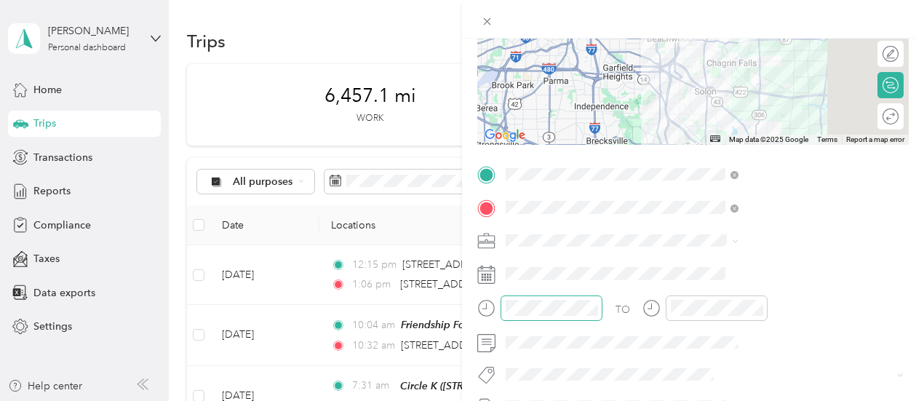
scroll to position [217, 0]
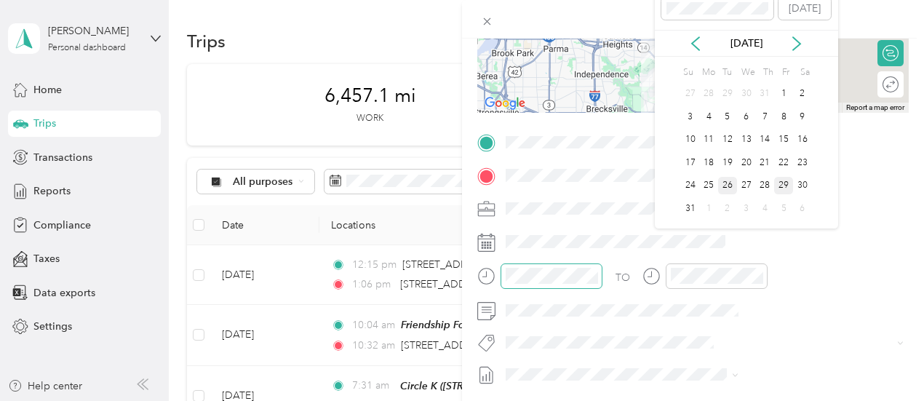
click at [726, 184] on div "26" at bounding box center [727, 186] width 19 height 18
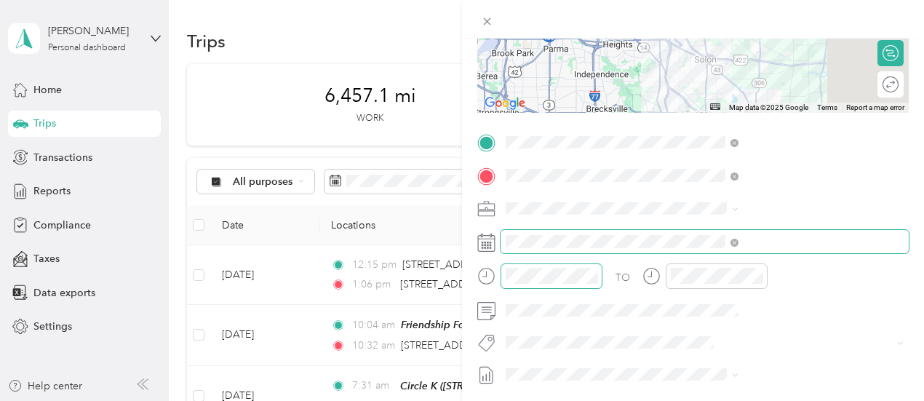
scroll to position [0, 0]
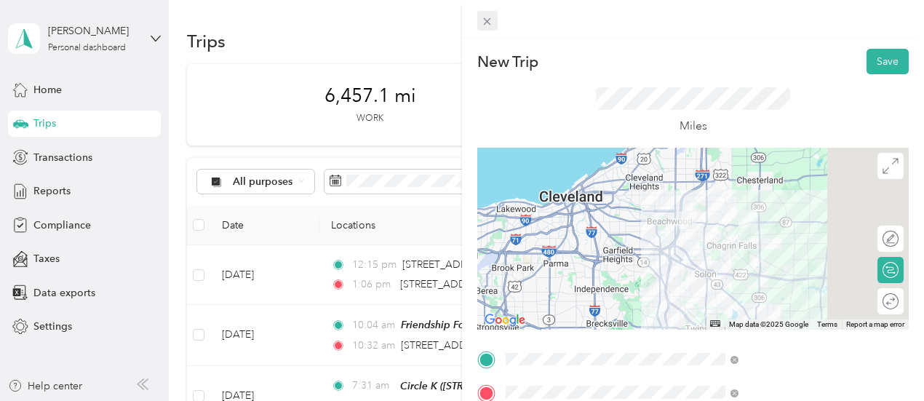
click at [493, 24] on icon at bounding box center [487, 21] width 12 height 12
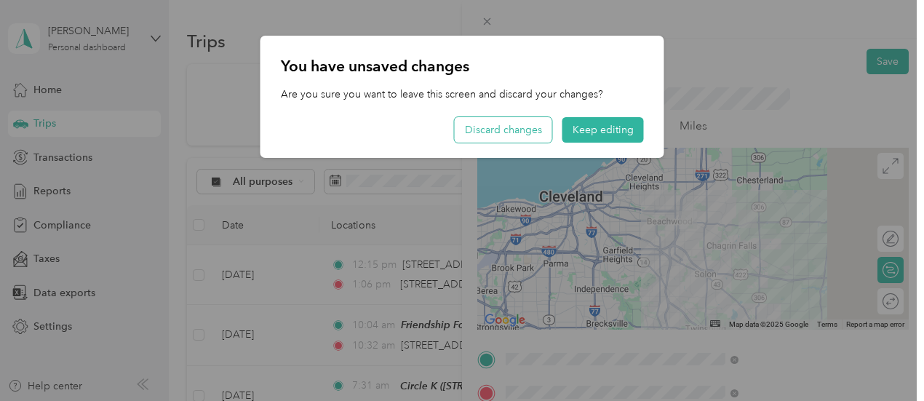
click at [530, 129] on button "Discard changes" at bounding box center [503, 129] width 97 height 25
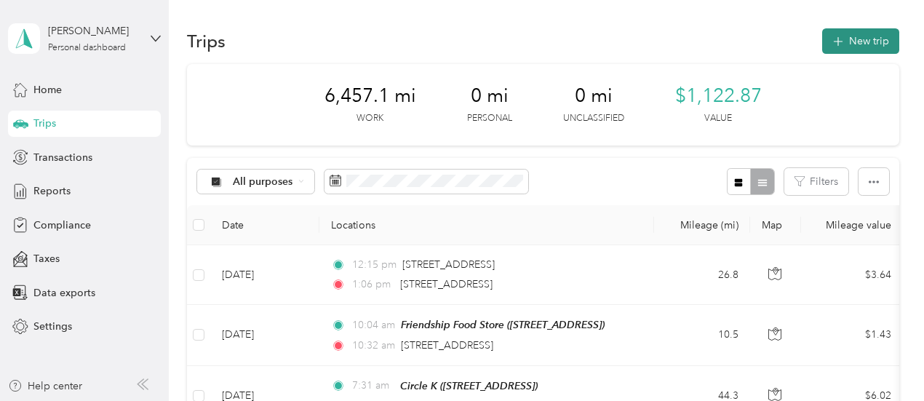
click at [852, 40] on button "New trip" at bounding box center [860, 40] width 77 height 25
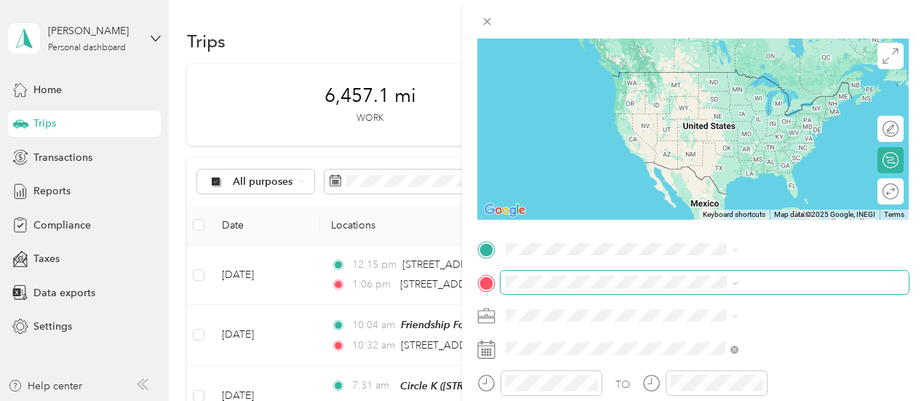
scroll to position [111, 0]
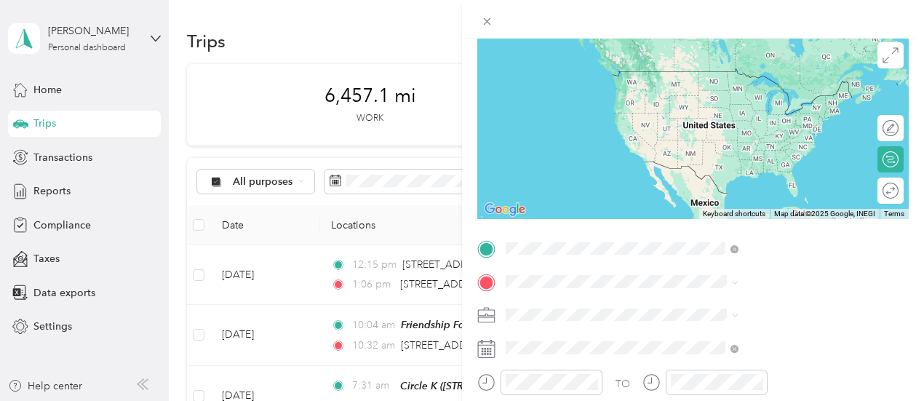
click at [767, 137] on div "[STREET_ADDRESS][US_STATE]" at bounding box center [776, 128] width 223 height 20
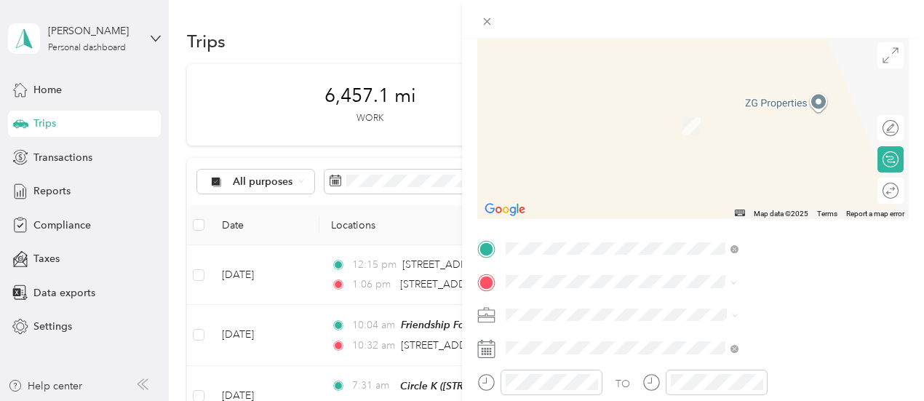
click at [724, 164] on span "[STREET_ADDRESS][US_STATE]" at bounding box center [759, 159] width 145 height 13
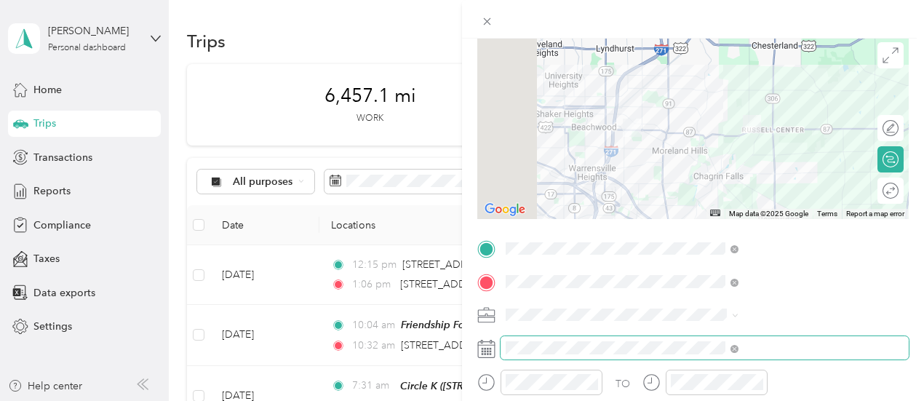
click at [702, 336] on span at bounding box center [704, 347] width 408 height 23
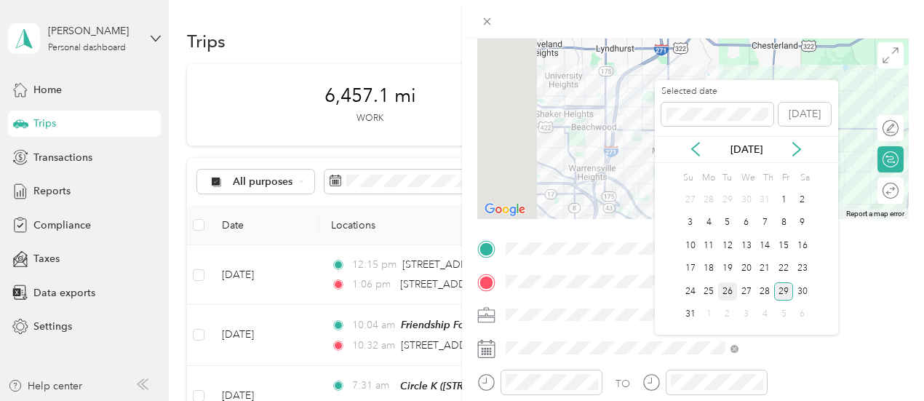
click at [724, 290] on div "26" at bounding box center [727, 291] width 19 height 18
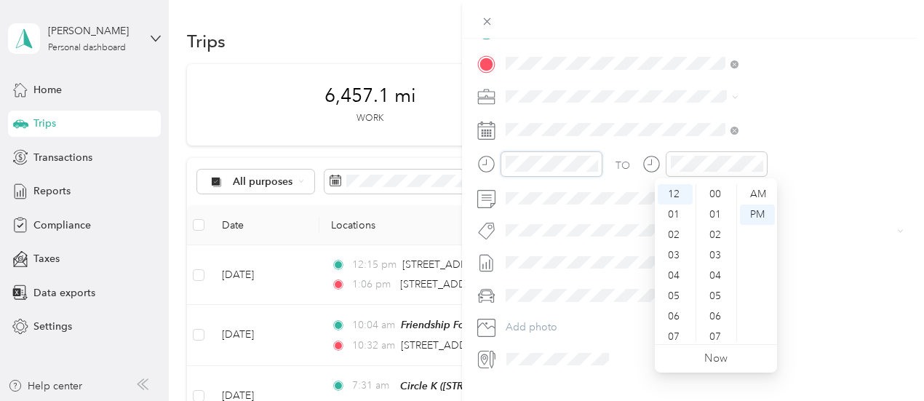
scroll to position [428, 0]
click at [676, 233] on div "02" at bounding box center [674, 235] width 35 height 20
click at [719, 205] on div "18" at bounding box center [716, 206] width 35 height 20
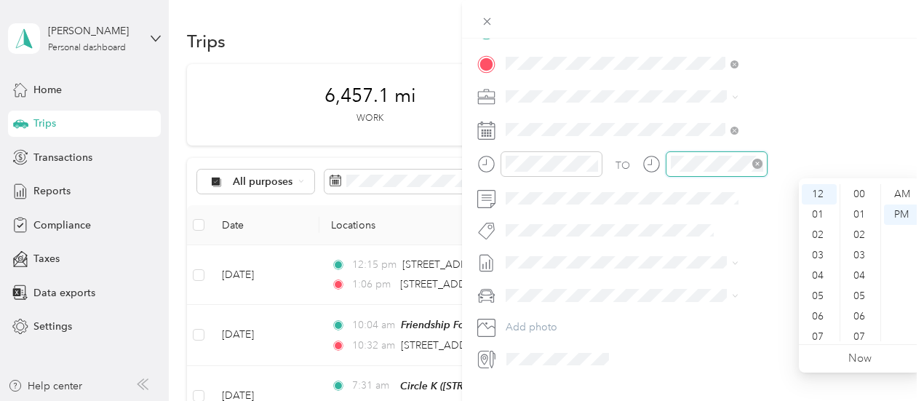
scroll to position [428, 0]
click at [817, 233] on div "02" at bounding box center [818, 235] width 35 height 20
click at [857, 287] on div "33" at bounding box center [860, 293] width 35 height 20
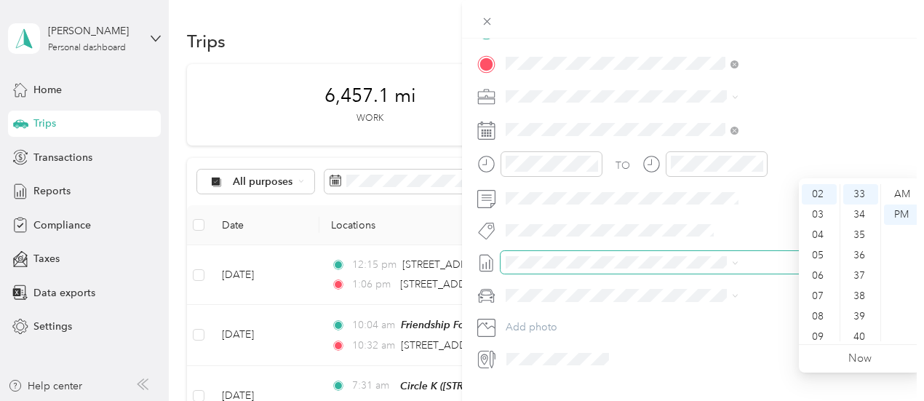
click at [756, 270] on span at bounding box center [704, 262] width 408 height 23
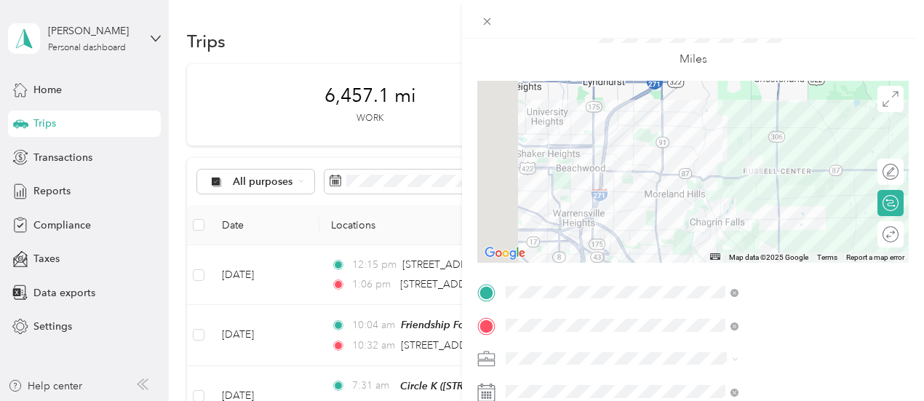
scroll to position [0, 0]
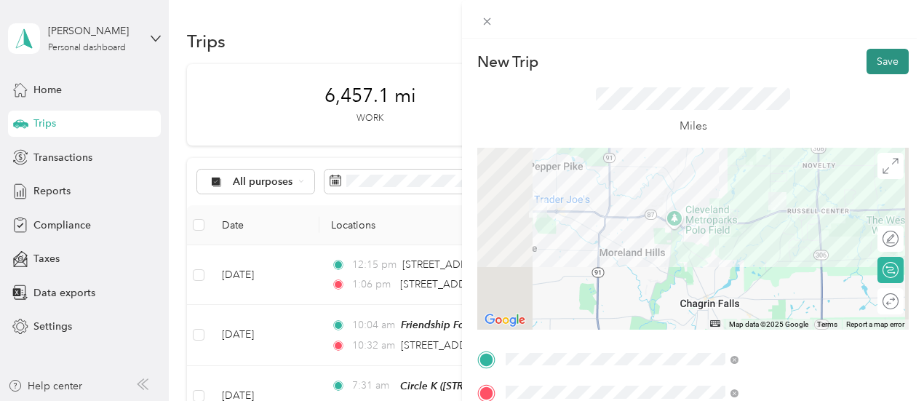
click at [876, 62] on button "Save" at bounding box center [887, 61] width 42 height 25
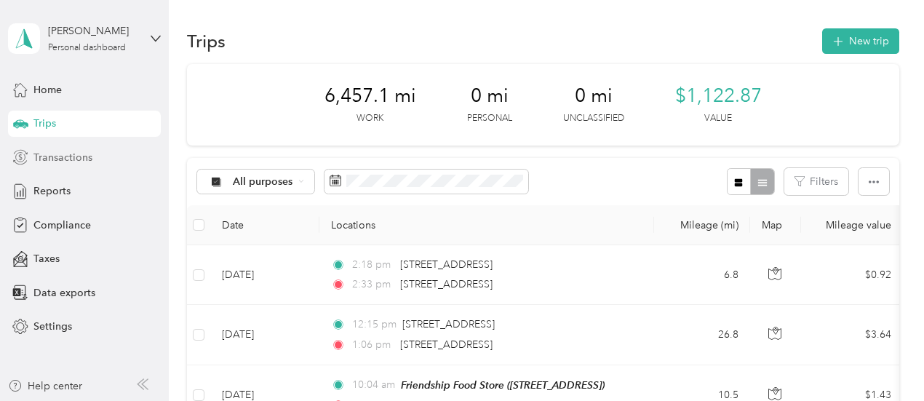
click at [63, 159] on span "Transactions" at bounding box center [62, 157] width 59 height 15
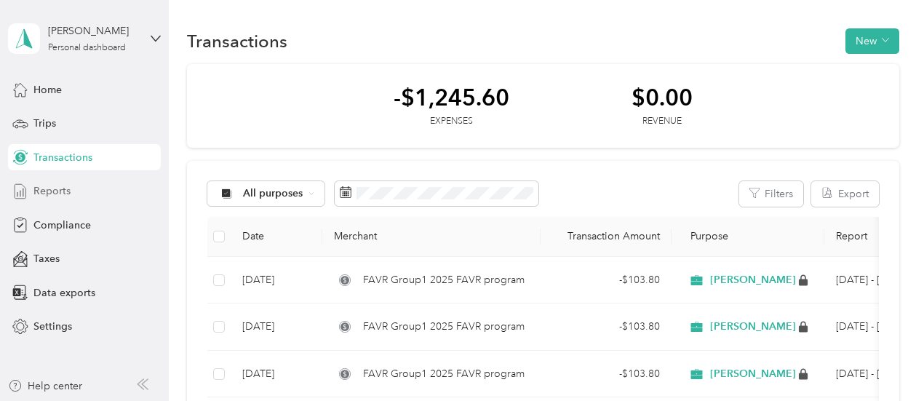
click at [56, 190] on span "Reports" at bounding box center [51, 190] width 37 height 15
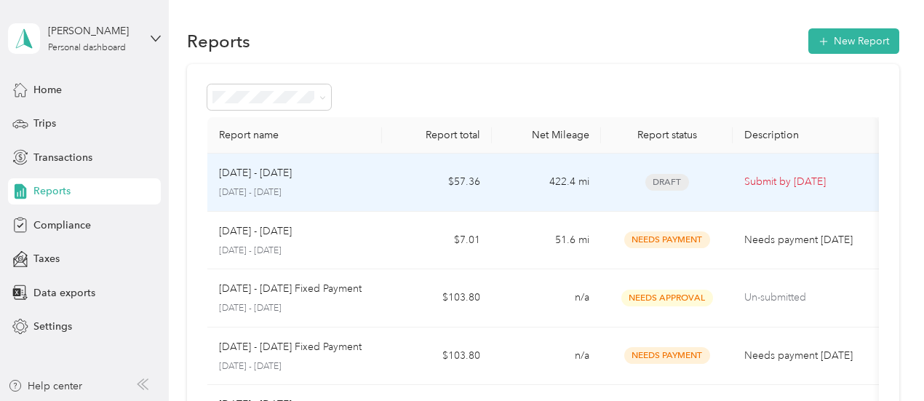
click at [754, 182] on p "Submit by [DATE]" at bounding box center [805, 182] width 123 height 16
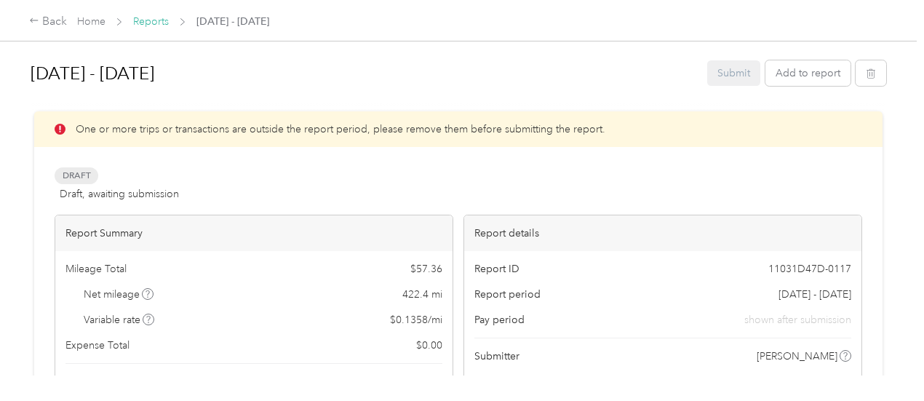
click at [143, 22] on link "Reports" at bounding box center [151, 21] width 36 height 12
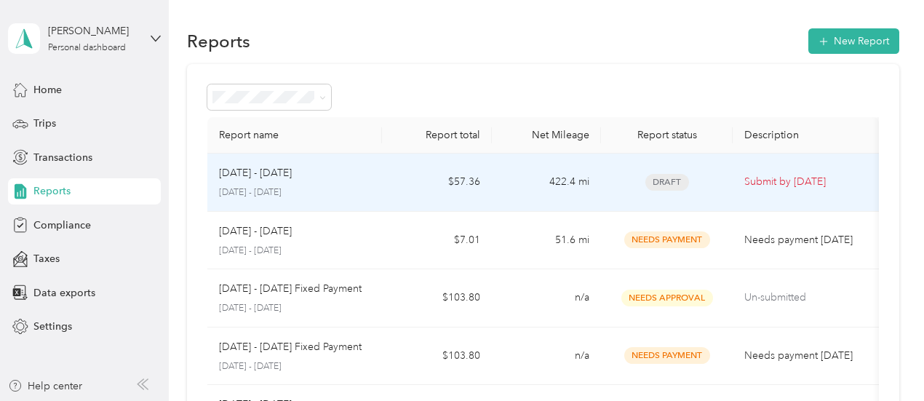
click at [253, 188] on p "[DATE] - [DATE]" at bounding box center [295, 192] width 152 height 13
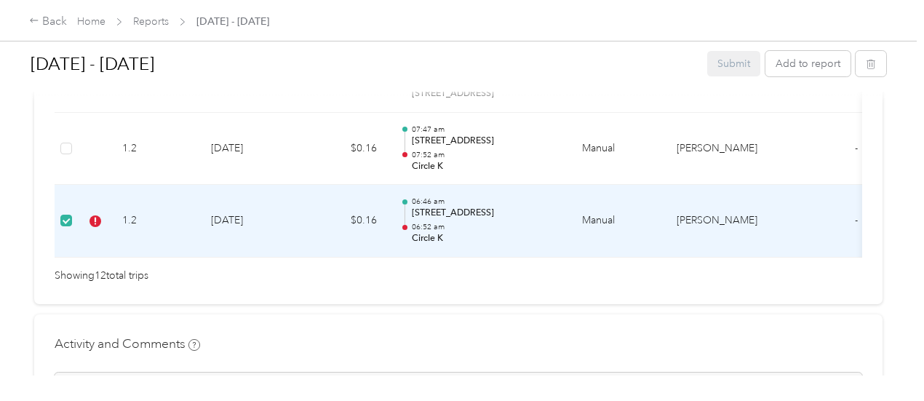
scroll to position [1164, 0]
click at [163, 239] on td "1.2" at bounding box center [155, 220] width 89 height 73
click at [163, 236] on td "1.2" at bounding box center [155, 220] width 89 height 73
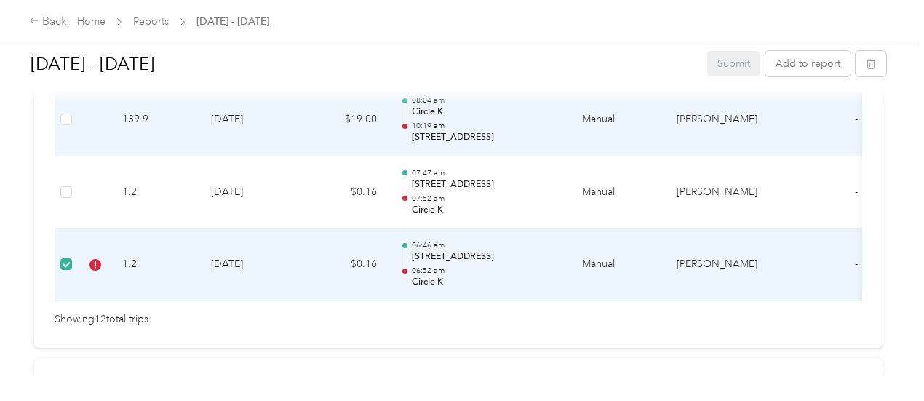
scroll to position [1091, 0]
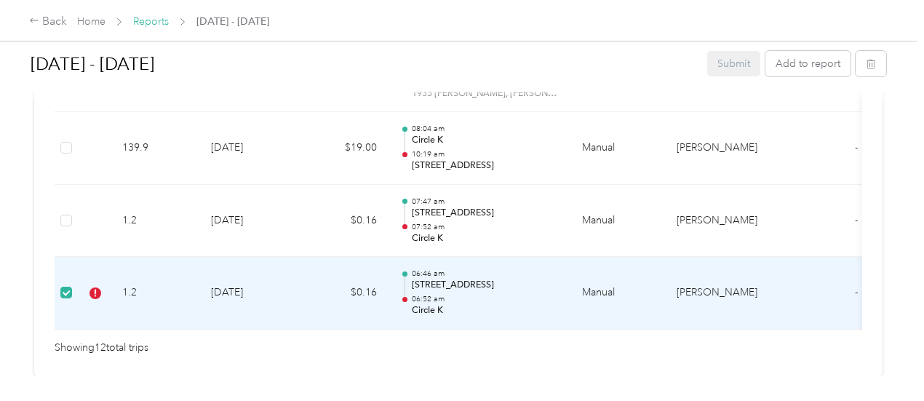
click at [134, 20] on link "Reports" at bounding box center [151, 21] width 36 height 12
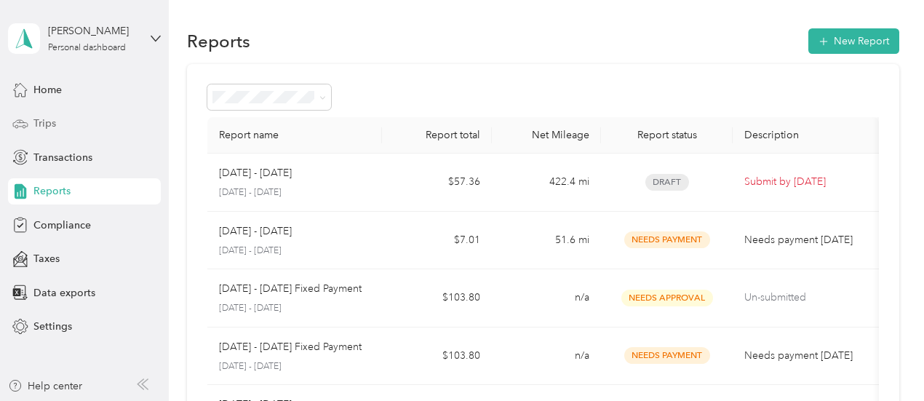
click at [57, 121] on div "Trips" at bounding box center [84, 124] width 153 height 26
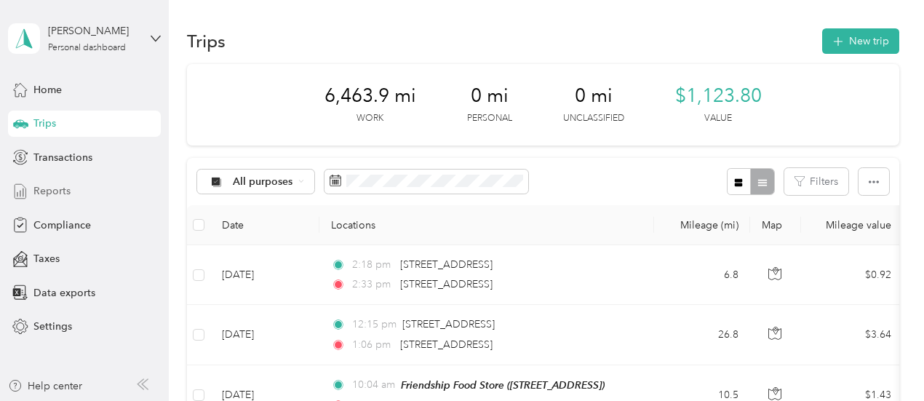
click at [63, 196] on span "Reports" at bounding box center [51, 190] width 37 height 15
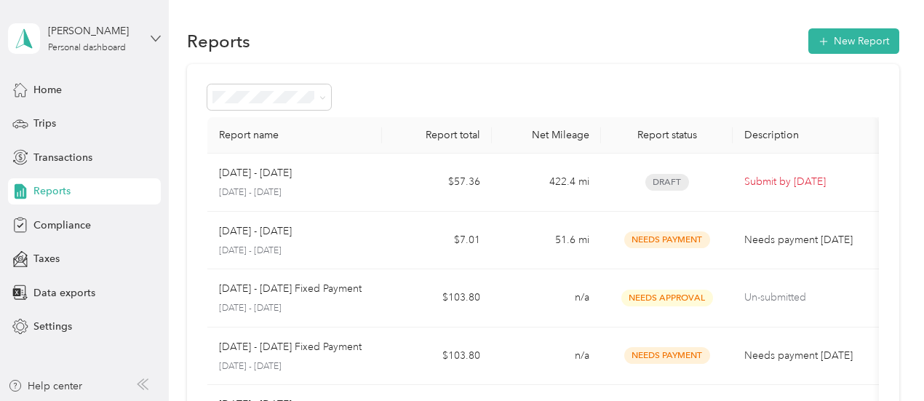
click at [155, 36] on icon at bounding box center [156, 38] width 10 height 10
click at [65, 117] on div "Log out" at bounding box center [49, 113] width 56 height 15
